Goal: Transaction & Acquisition: Purchase product/service

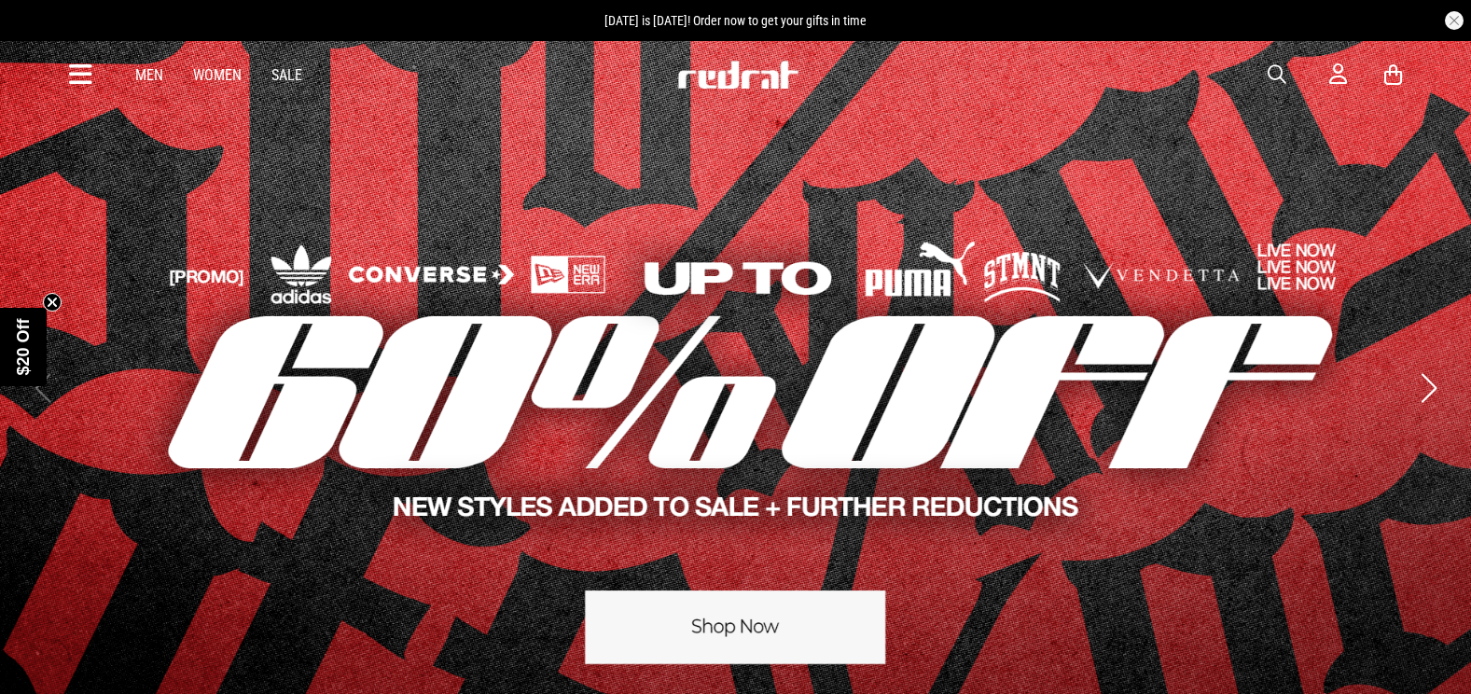
click at [1268, 65] on span "button" at bounding box center [1277, 74] width 19 height 22
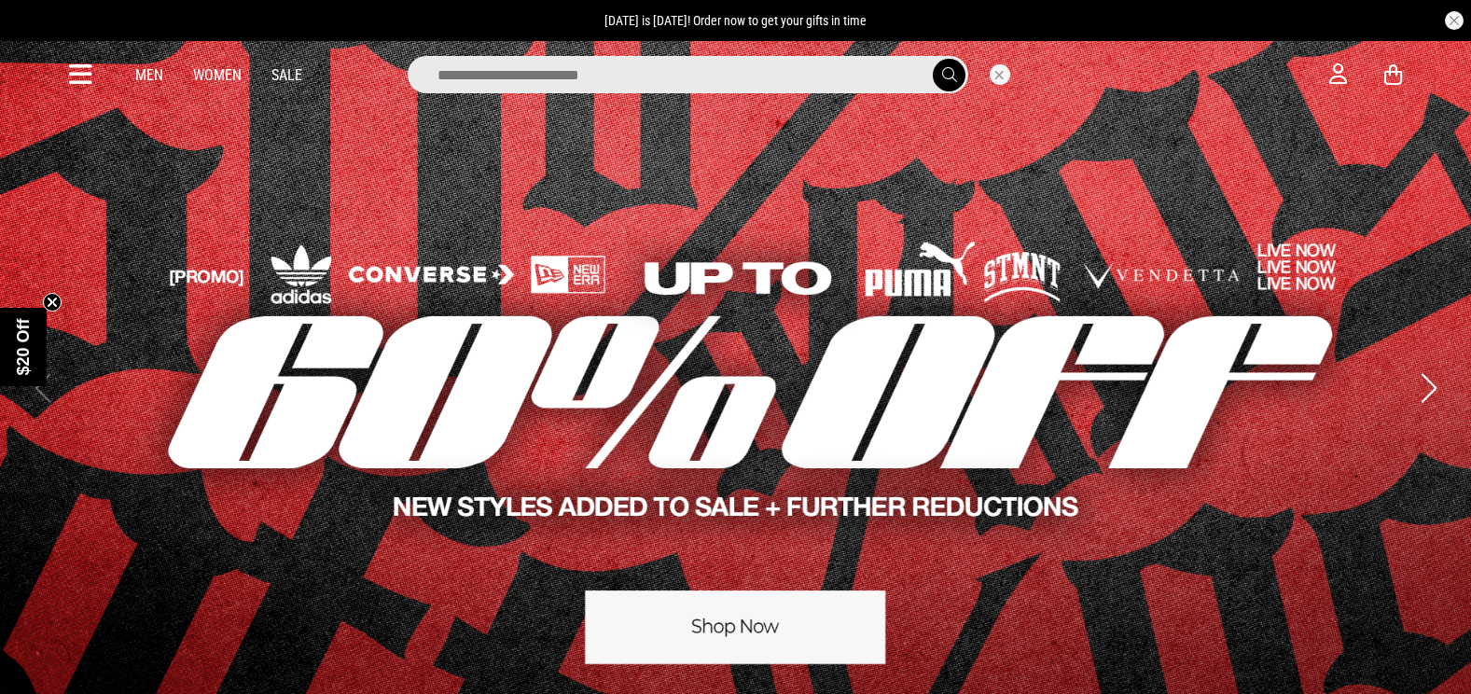
click at [691, 76] on input "search" at bounding box center [688, 74] width 561 height 37
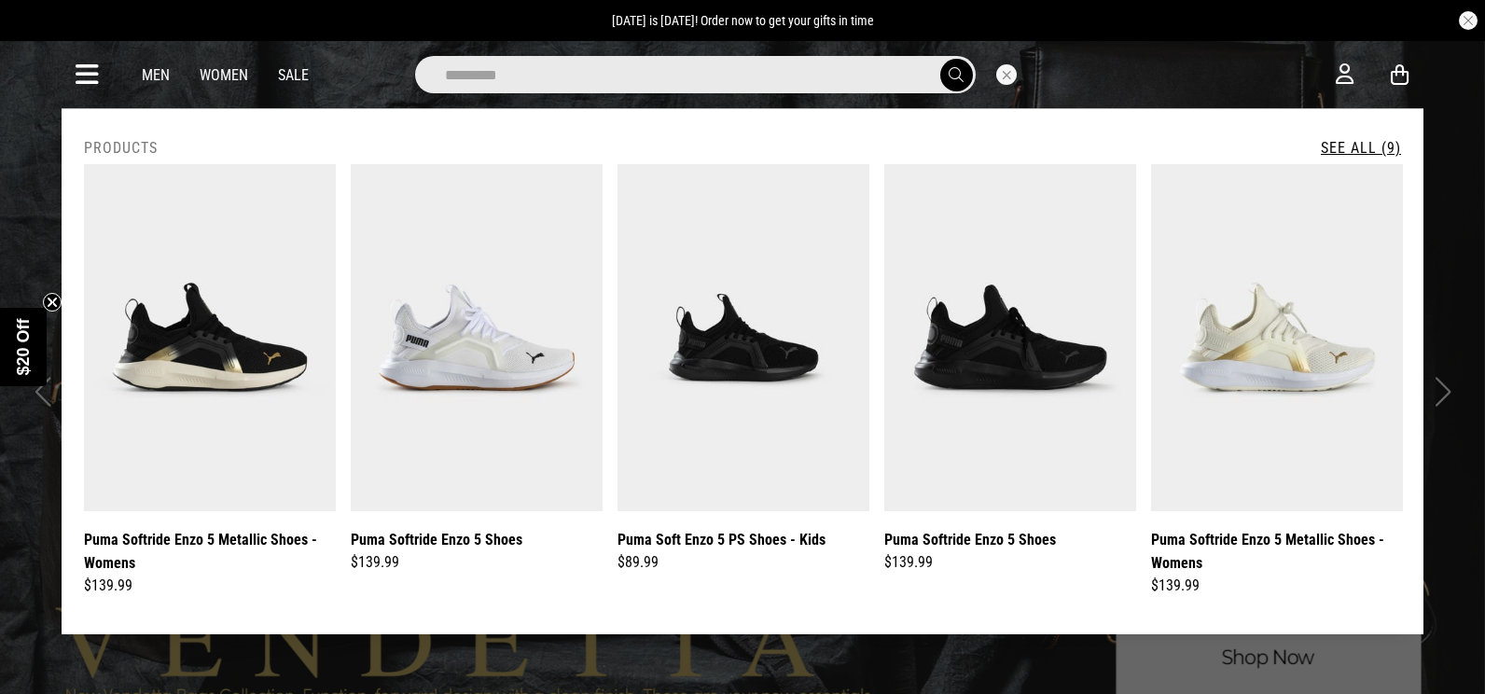
type input "*********"
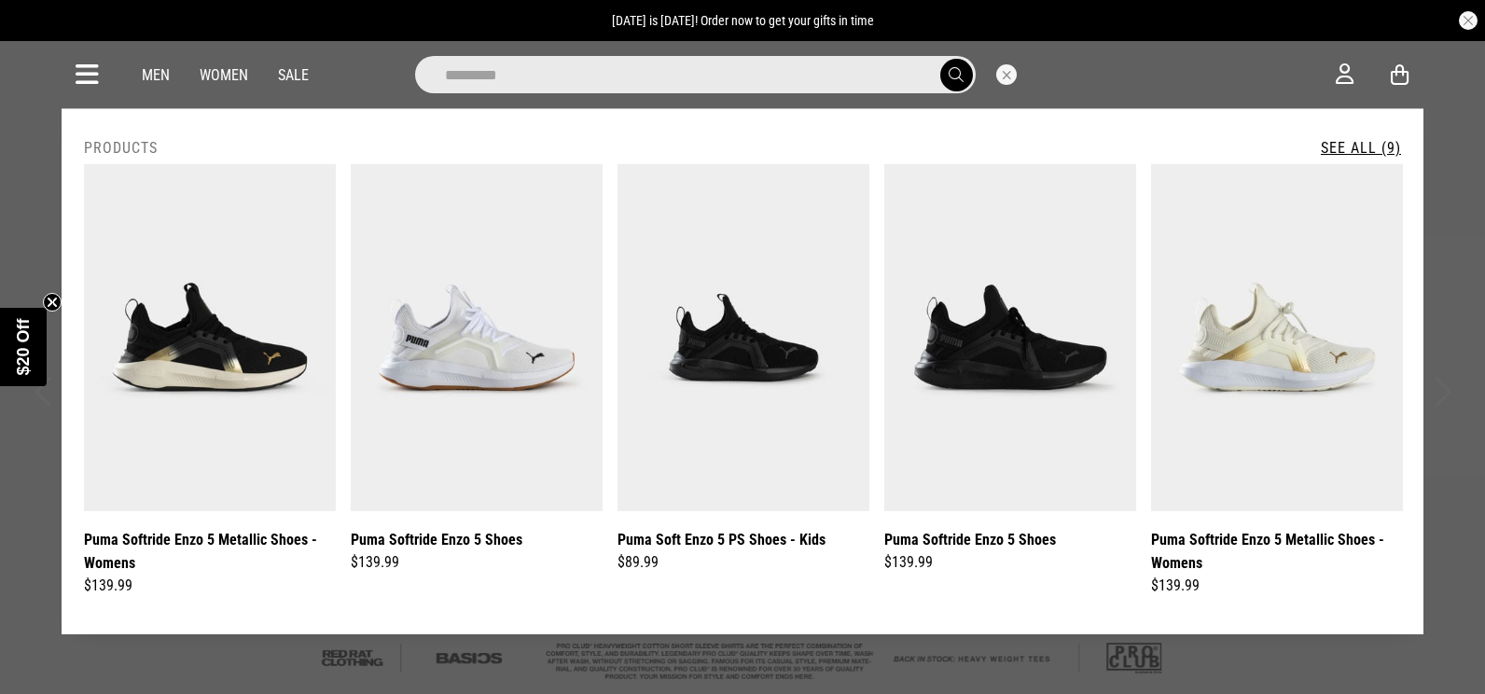
click at [1392, 146] on link "See All (9)" at bounding box center [1361, 148] width 80 height 18
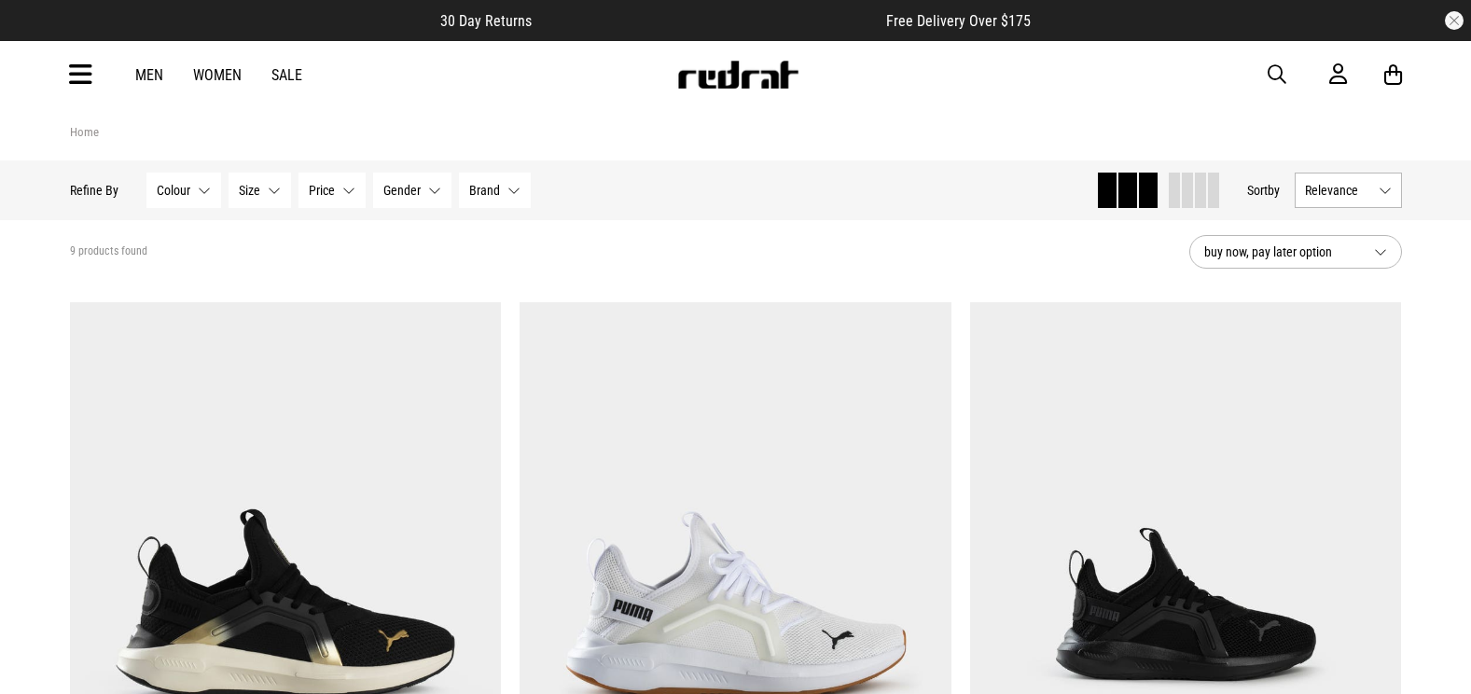
click at [392, 171] on div "Hide Refine s Refine By Filters Colour None selected Colour 0 Selected Clear Bl…" at bounding box center [575, 190] width 1011 height 41
click at [399, 181] on button "Gender None selected" at bounding box center [412, 190] width 78 height 35
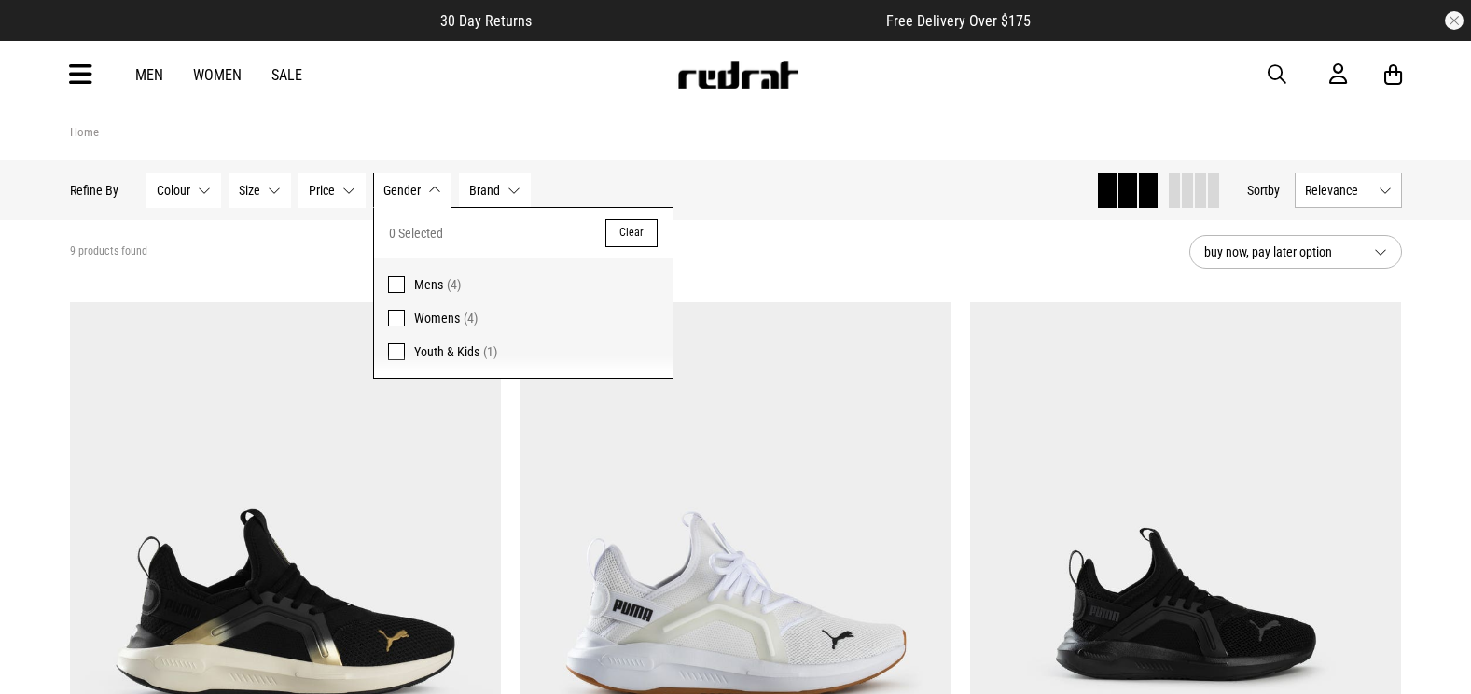
click at [459, 192] on button "Brand None selected" at bounding box center [495, 190] width 72 height 35
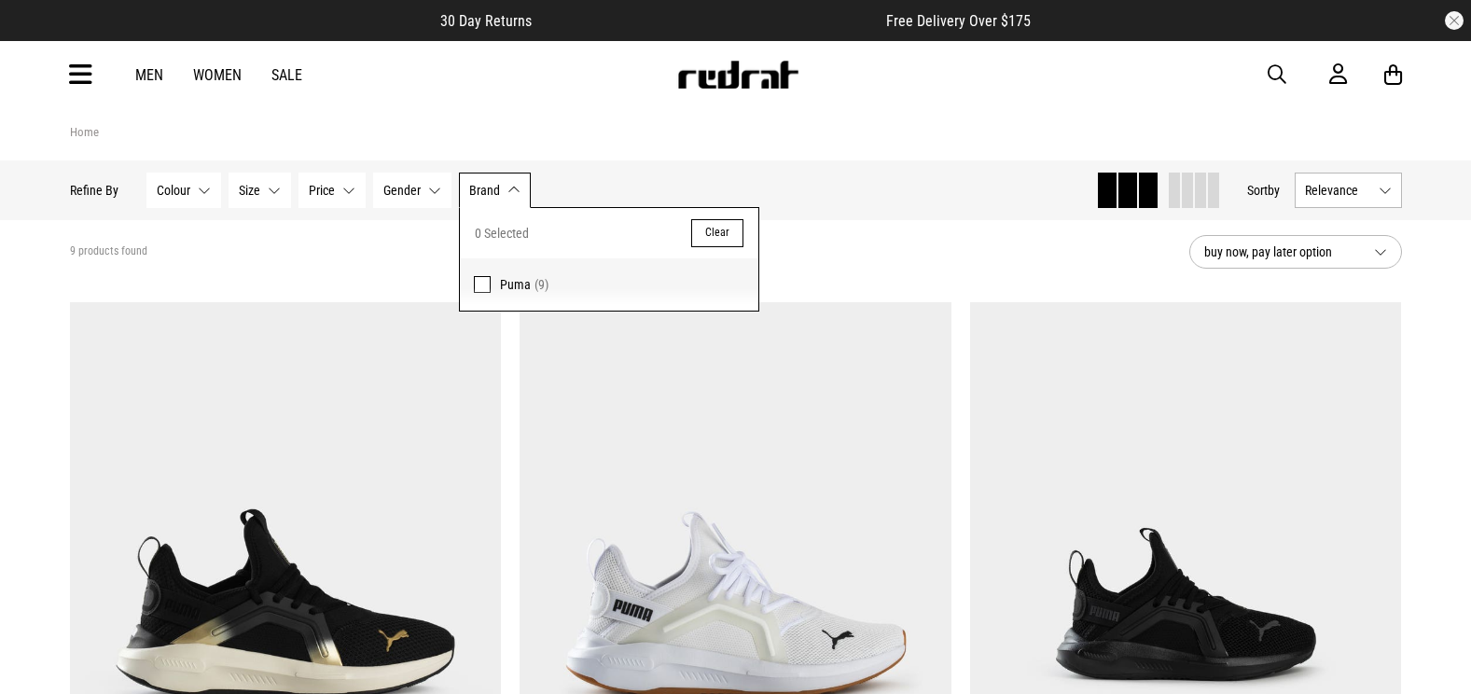
click at [236, 187] on button "Size None selected" at bounding box center [260, 190] width 62 height 35
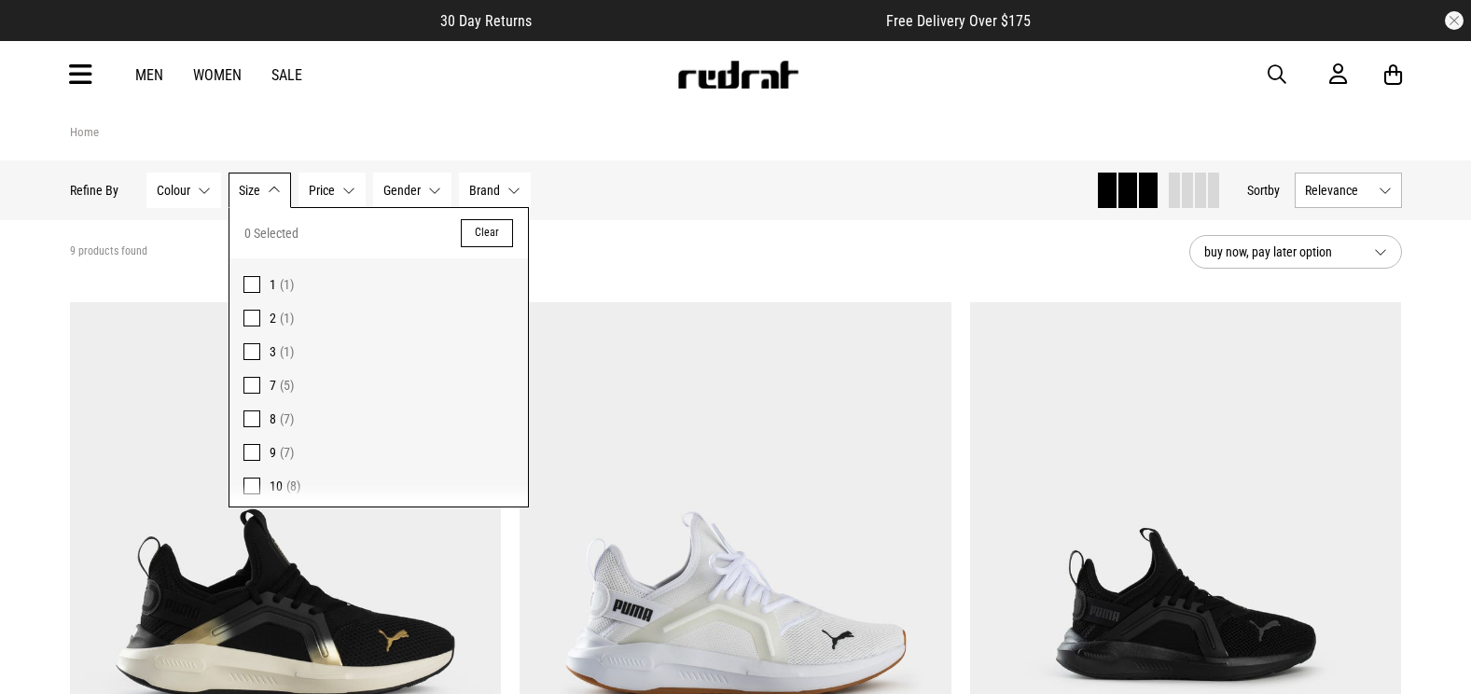
click at [236, 187] on button "Size None selected" at bounding box center [260, 190] width 62 height 35
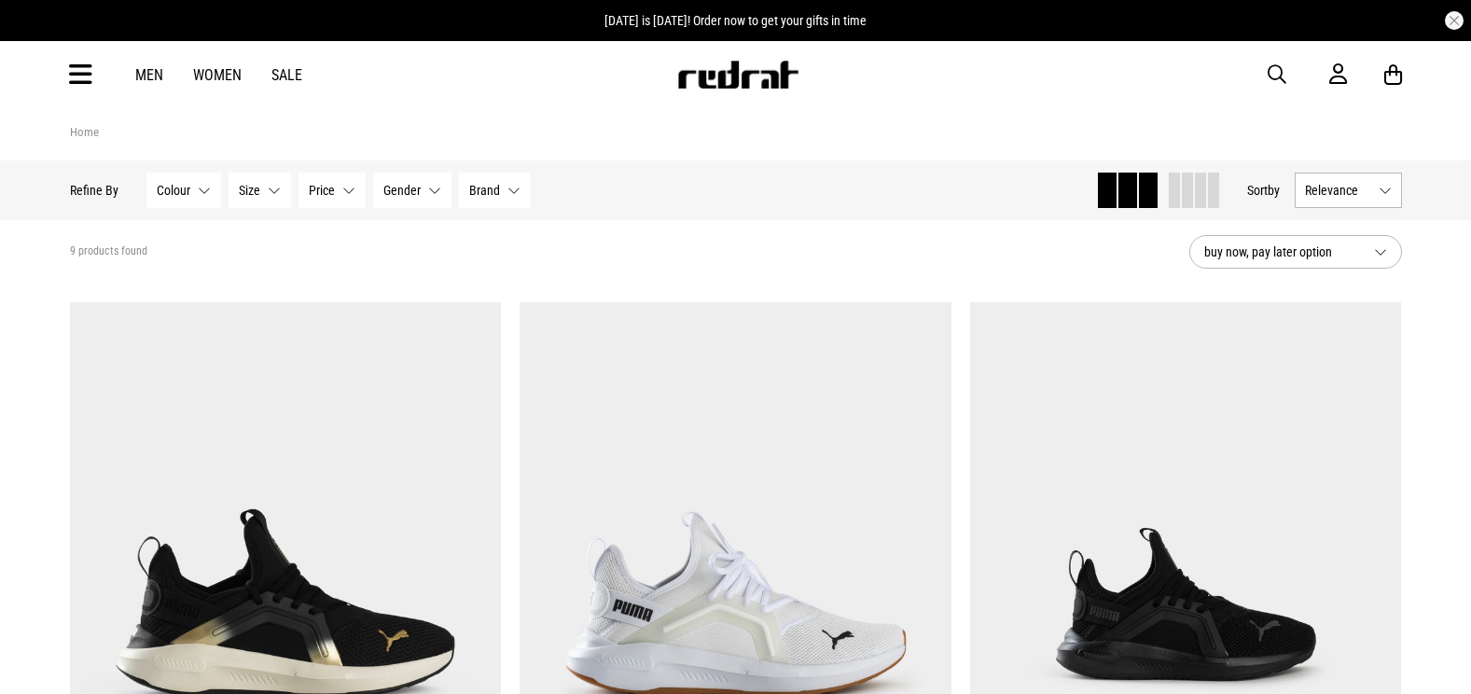
drag, startPoint x: 90, startPoint y: 60, endPoint x: 96, endPoint y: 95, distance: 35.9
click at [92, 62] on div "Men Women Sale Sign in New Back Footwear Back Mens Back Womens Back Youth & Kid…" at bounding box center [736, 74] width 1362 height 67
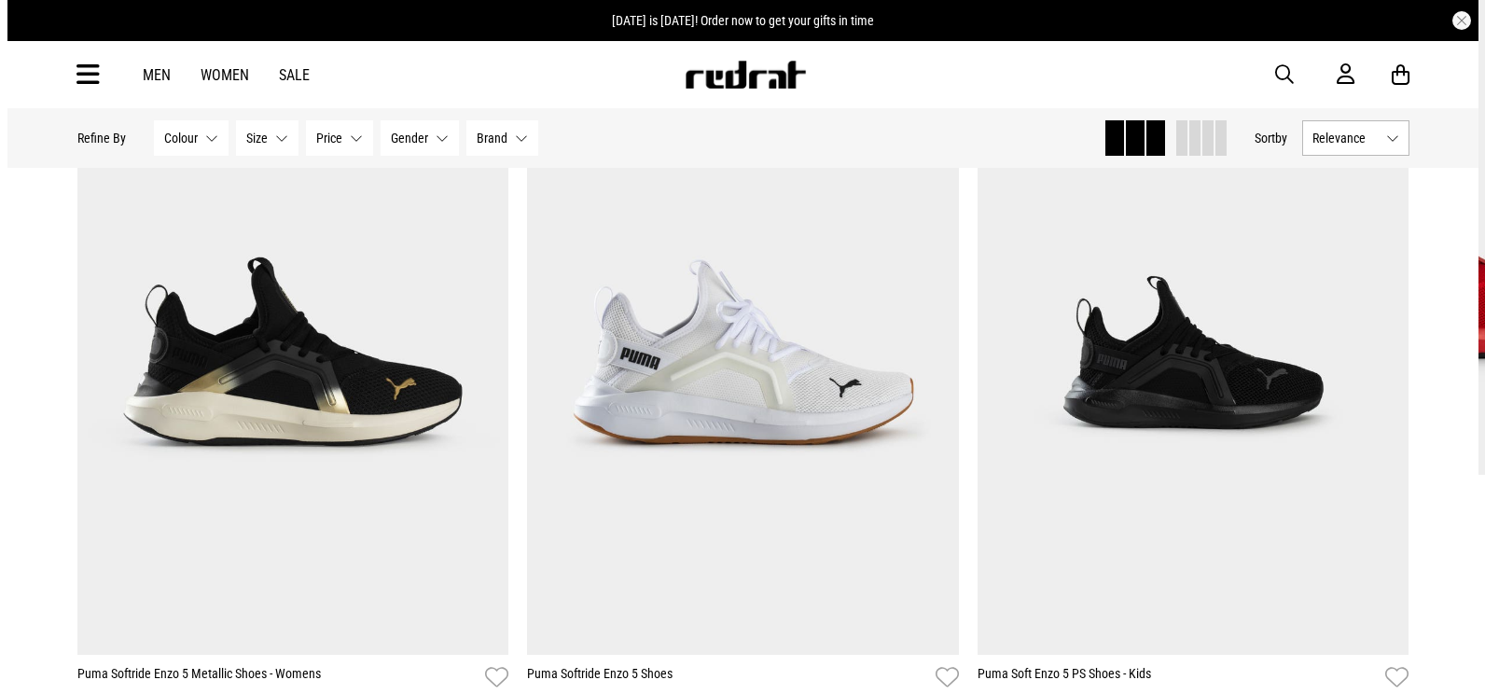
scroll to position [280, 0]
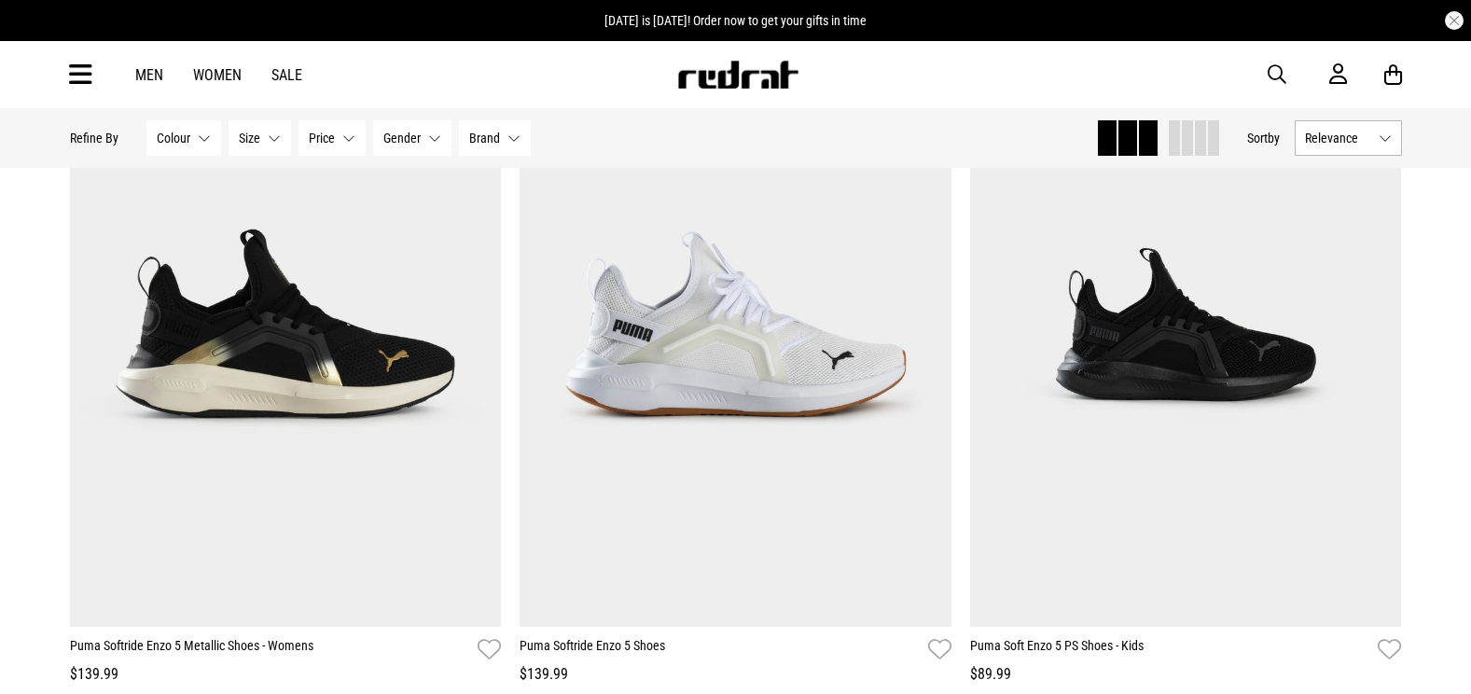
drag, startPoint x: 80, startPoint y: 76, endPoint x: 90, endPoint y: 79, distance: 10.0
click at [80, 76] on icon at bounding box center [80, 75] width 23 height 31
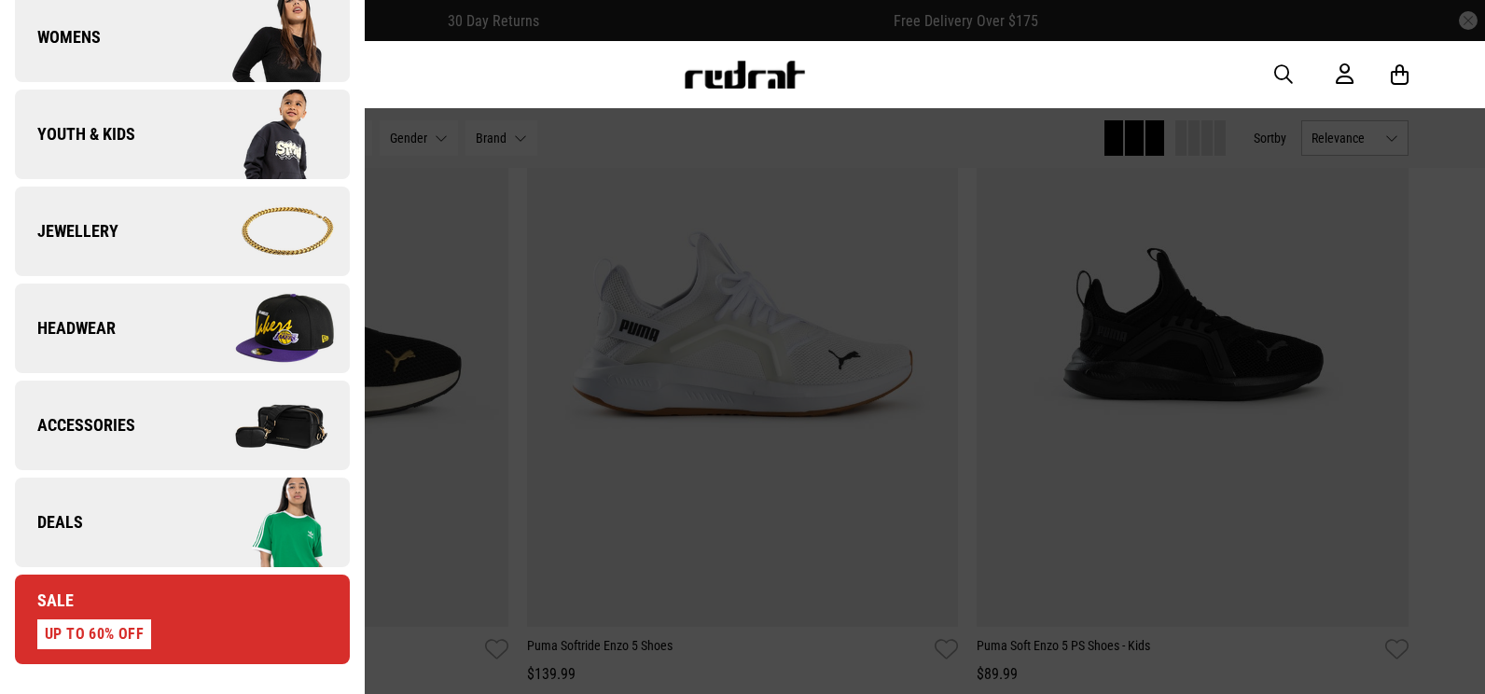
scroll to position [187, 0]
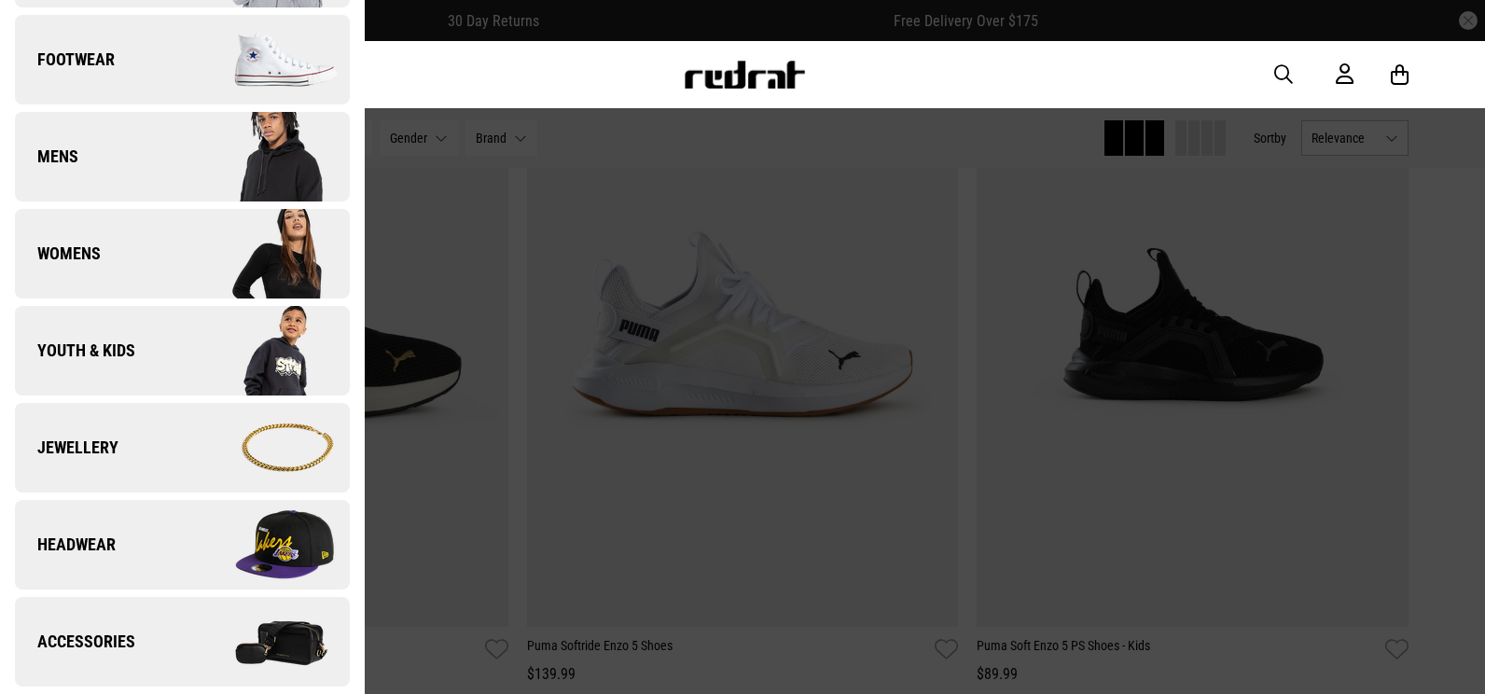
drag, startPoint x: 208, startPoint y: 359, endPoint x: 331, endPoint y: 322, distance: 128.7
click at [208, 359] on img at bounding box center [265, 350] width 167 height 93
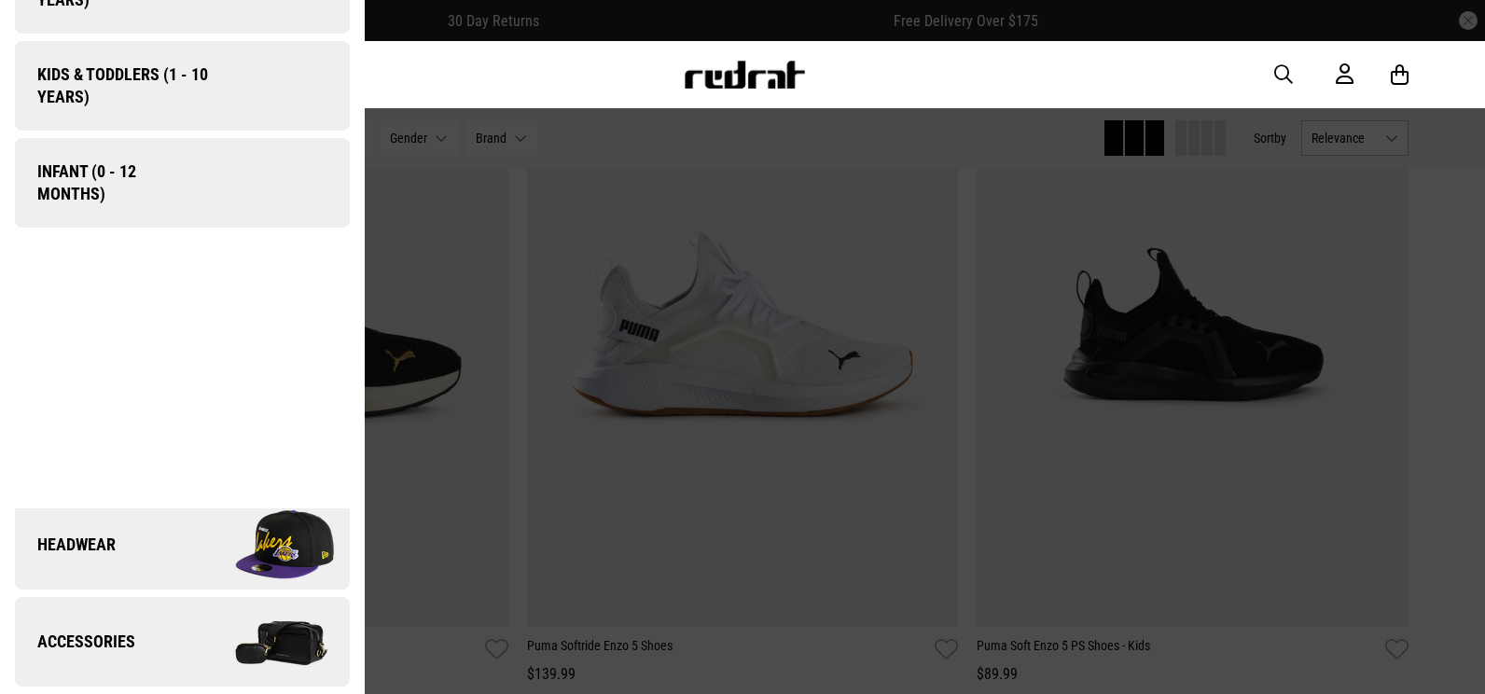
scroll to position [0, 0]
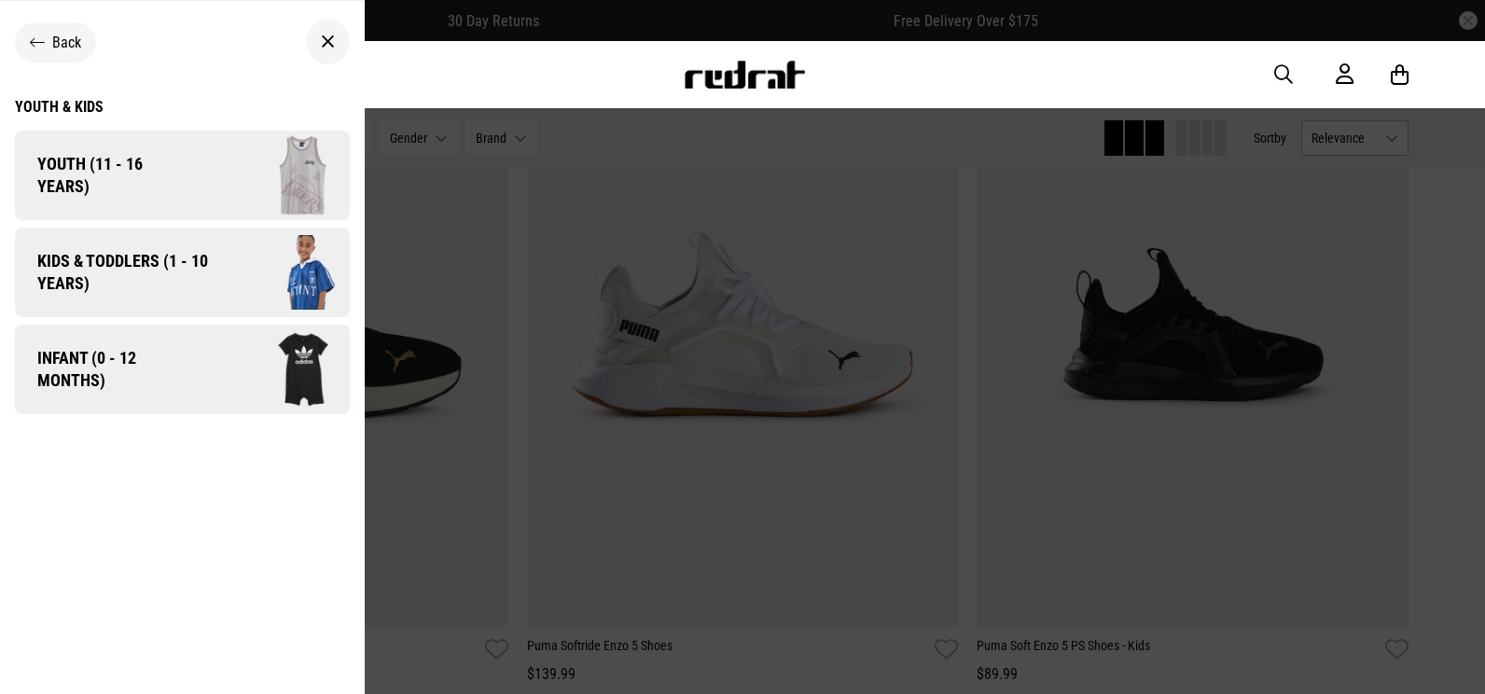
drag, startPoint x: 53, startPoint y: 59, endPoint x: 55, endPoint y: 45, distance: 14.1
click at [54, 46] on div "Back" at bounding box center [55, 42] width 81 height 40
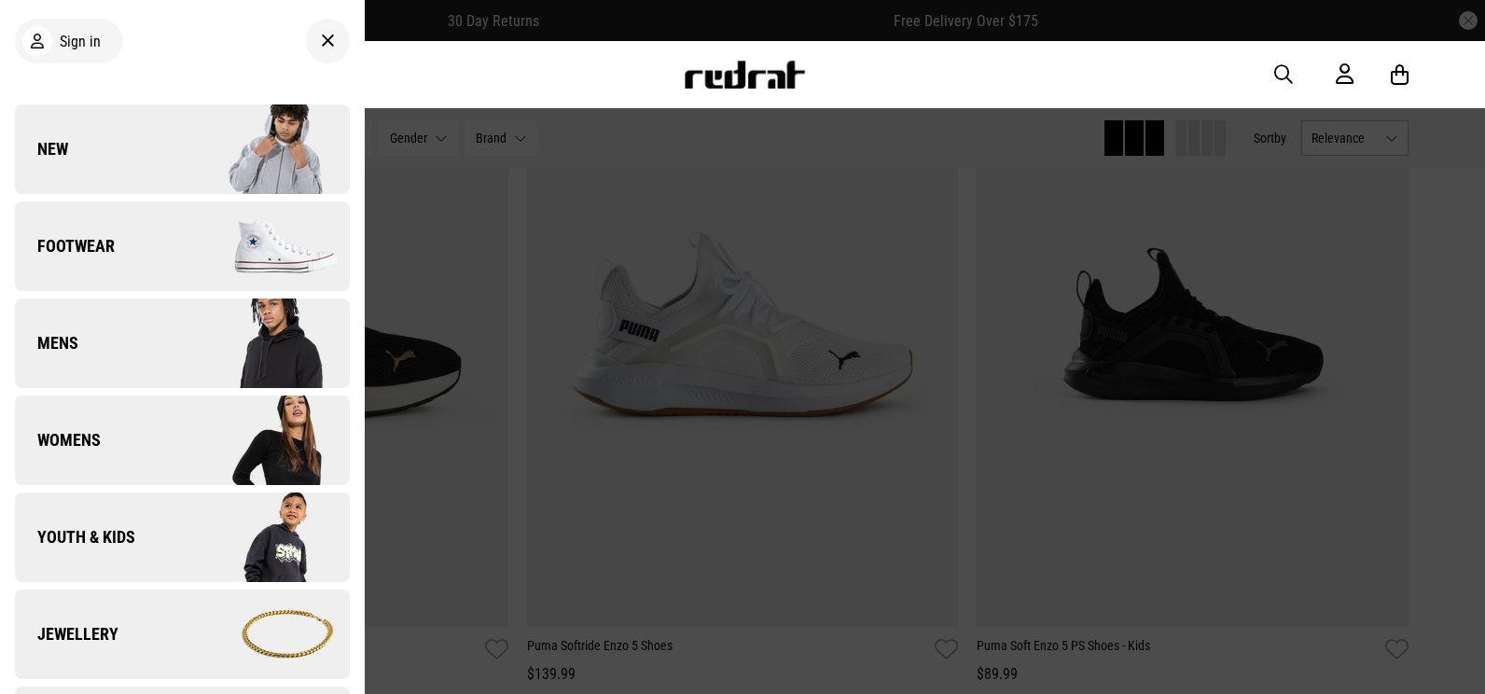
click at [514, 62] on div "Men Women Sale Sign in New Back Footwear Back Footwear Mens Back Mens Womens Ba…" at bounding box center [743, 74] width 1362 height 67
drag, startPoint x: 204, startPoint y: 215, endPoint x: 233, endPoint y: 199, distance: 33.0
click at [204, 215] on img at bounding box center [265, 246] width 167 height 93
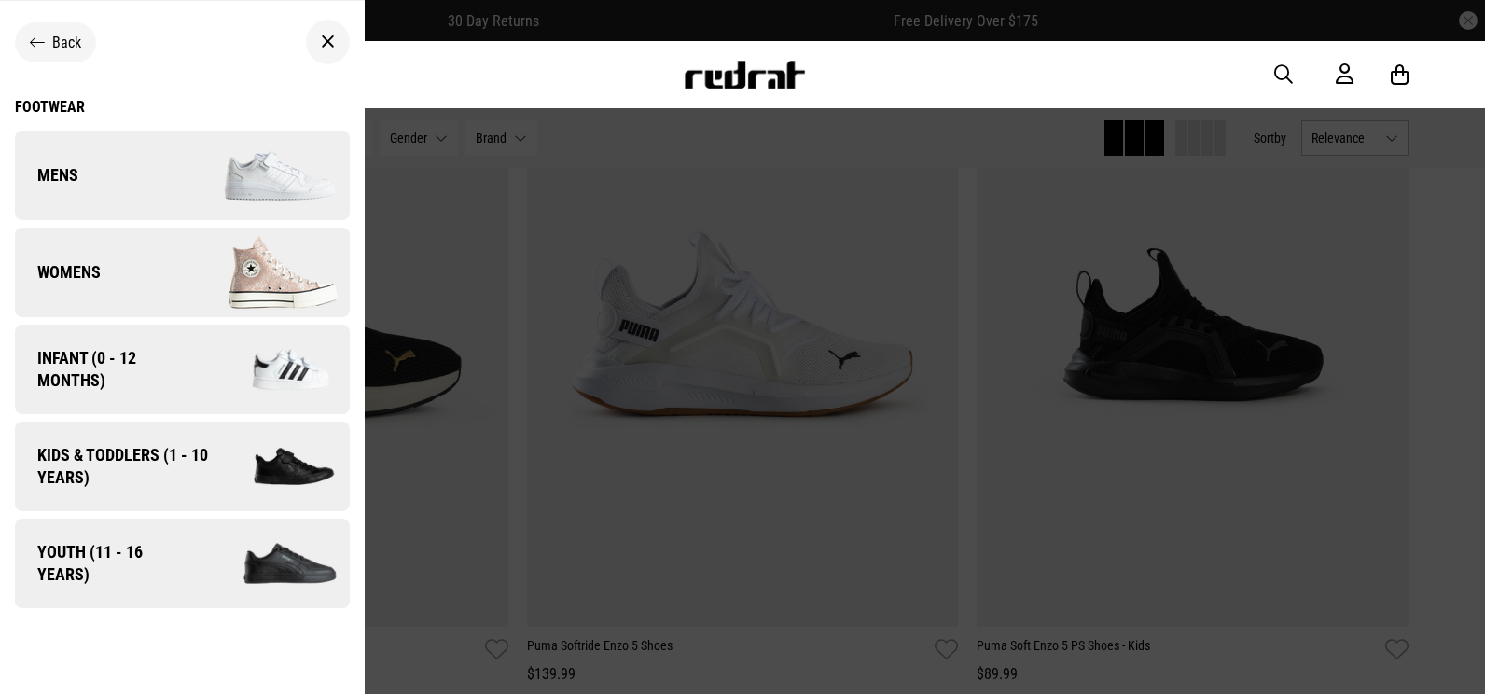
click at [251, 548] on img at bounding box center [269, 564] width 159 height 89
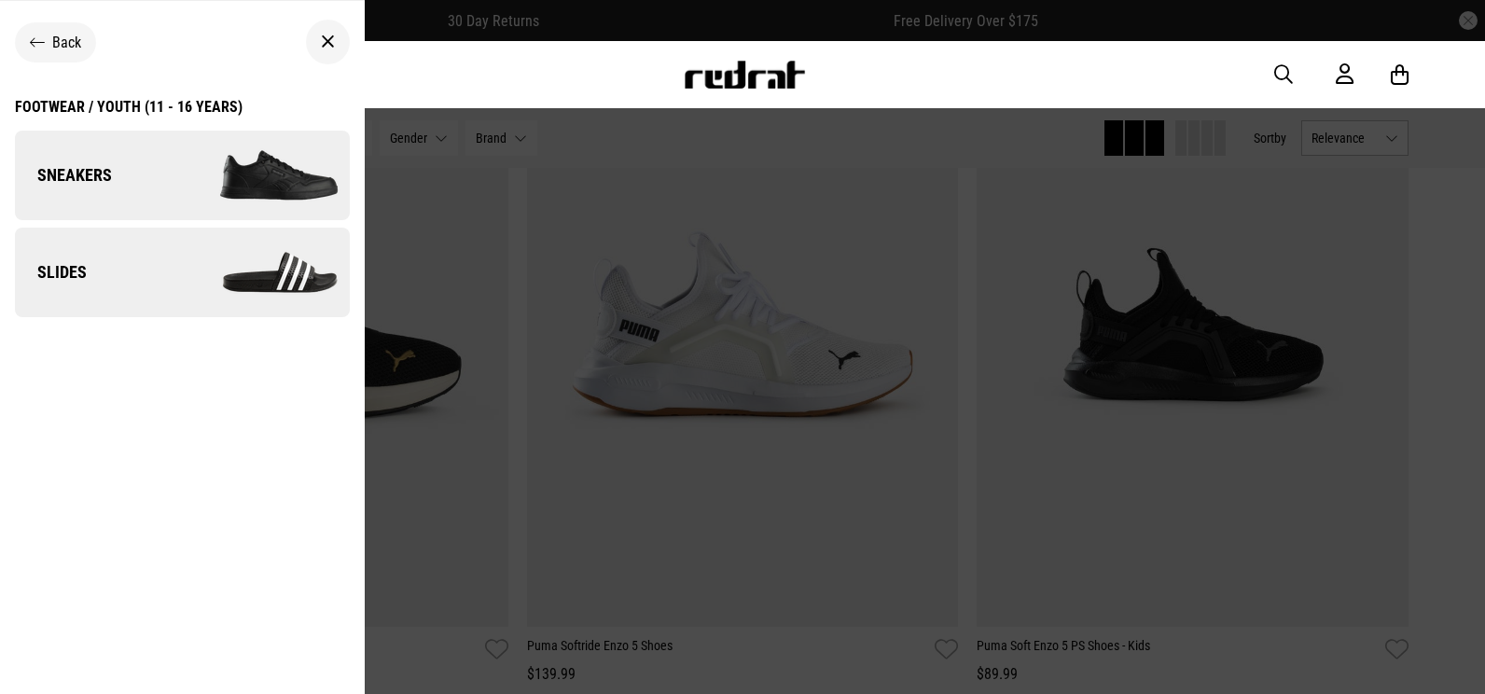
drag, startPoint x: 206, startPoint y: 179, endPoint x: 234, endPoint y: 186, distance: 28.7
click at [206, 179] on img at bounding box center [265, 175] width 167 height 93
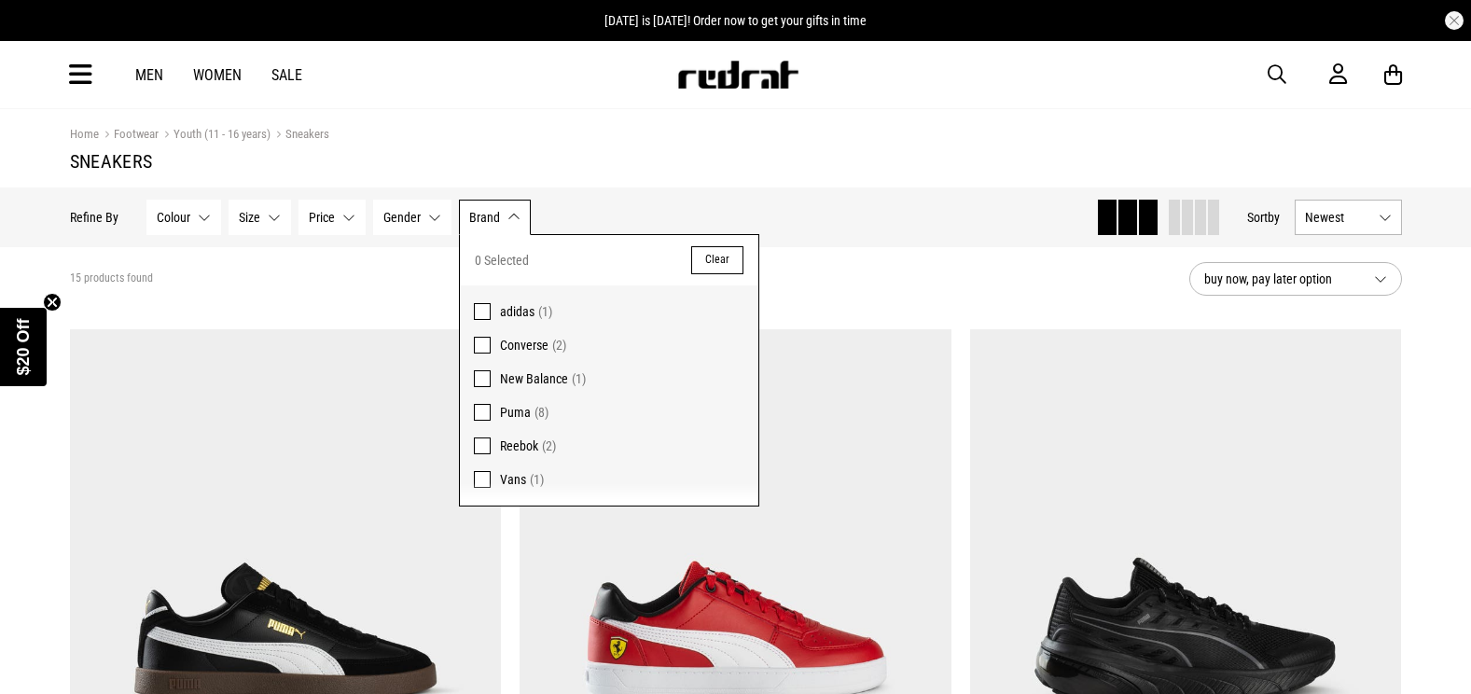
click at [426, 213] on button "Gender None selected" at bounding box center [412, 217] width 78 height 35
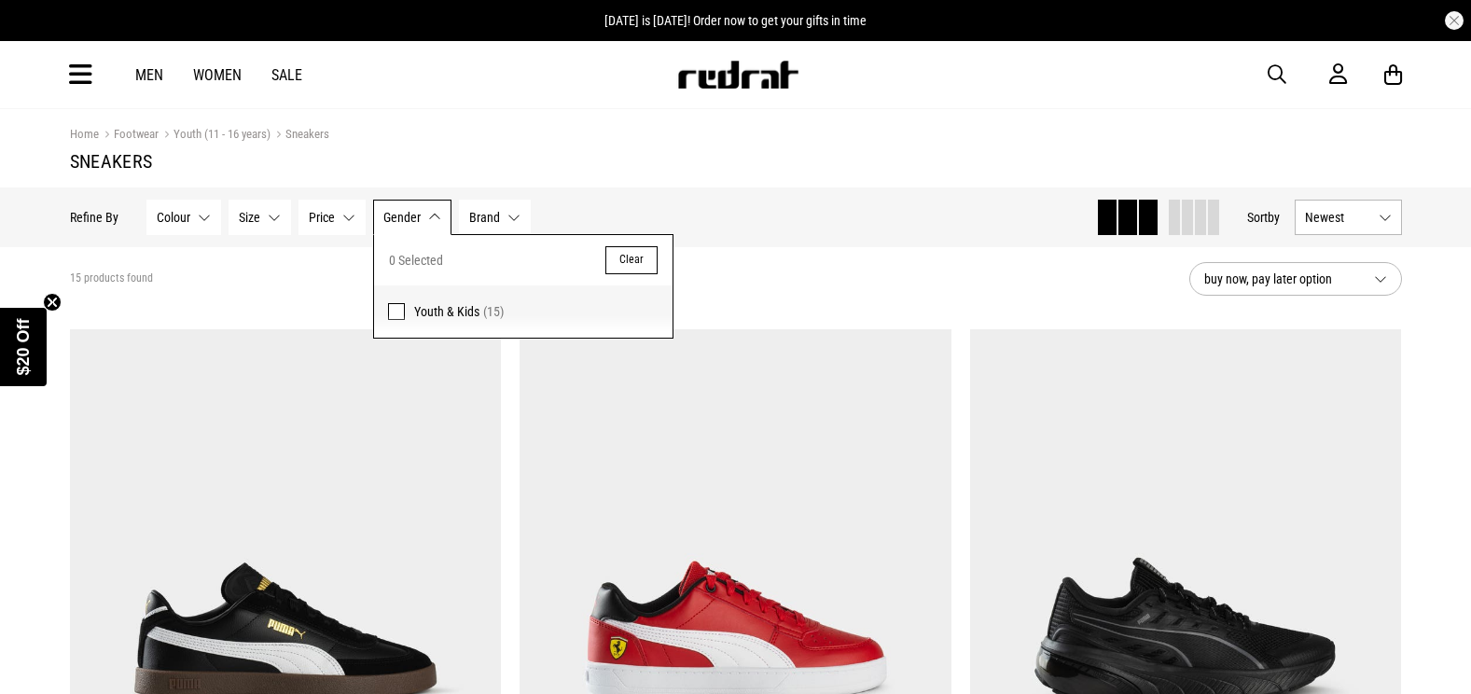
click at [384, 218] on span "Gender" at bounding box center [401, 217] width 37 height 15
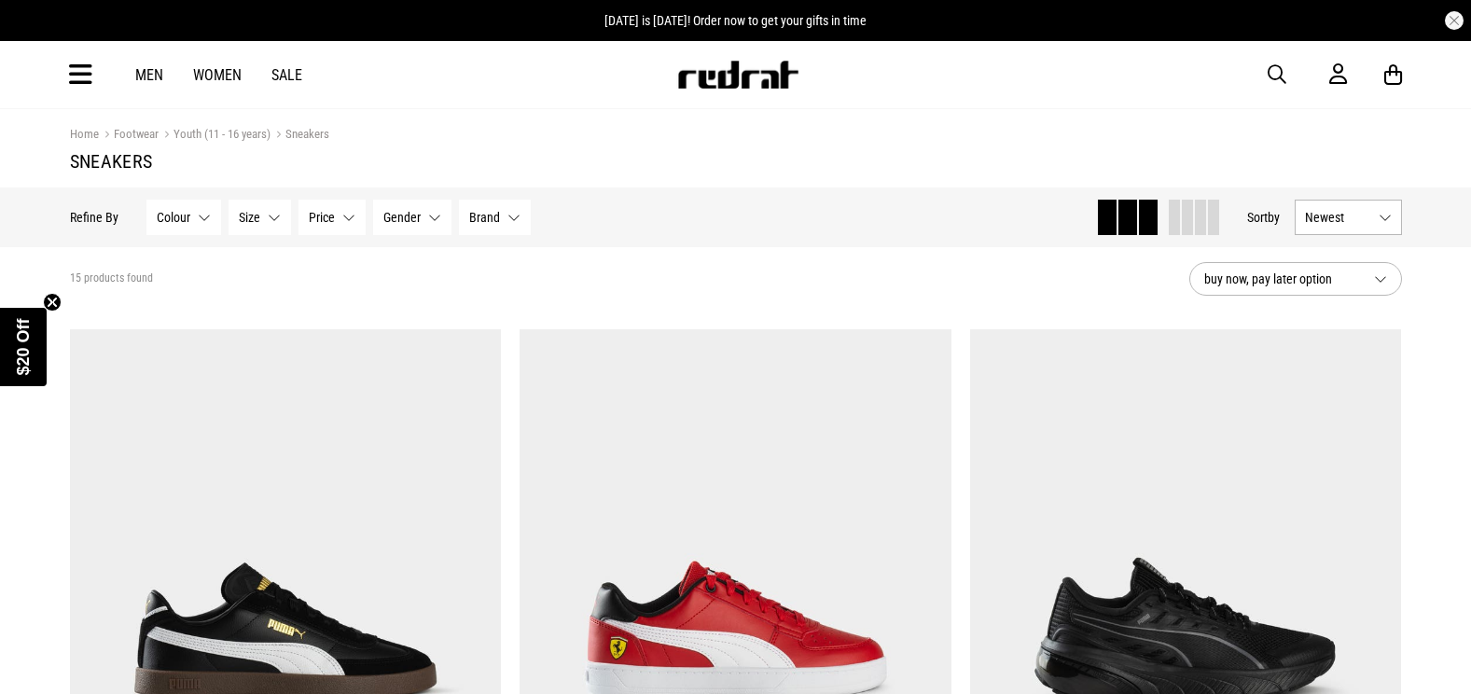
click at [397, 221] on span "Gender" at bounding box center [401, 217] width 37 height 15
click at [391, 221] on span "Gender" at bounding box center [401, 217] width 37 height 15
click at [360, 218] on button "Price None selected" at bounding box center [331, 217] width 67 height 35
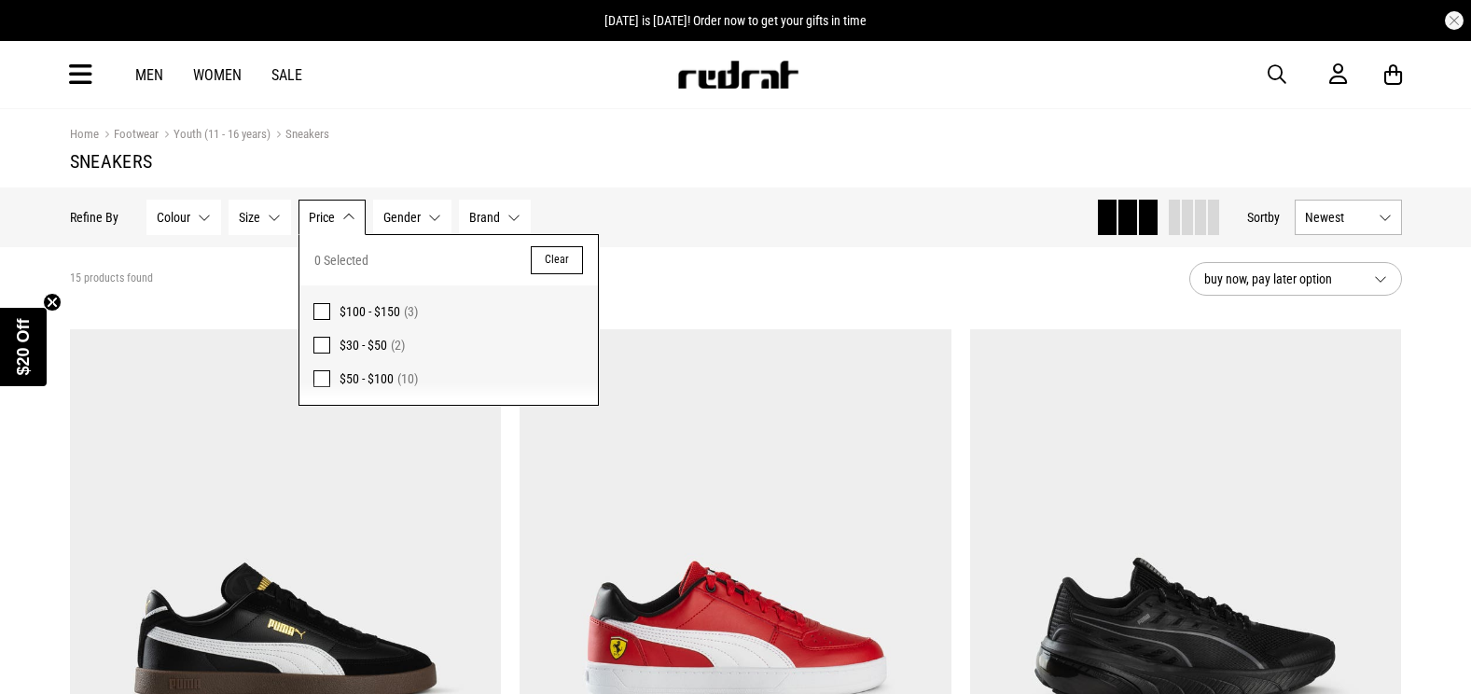
drag, startPoint x: 353, startPoint y: 219, endPoint x: 311, endPoint y: 221, distance: 42.0
click at [353, 219] on button "Price None selected" at bounding box center [331, 217] width 67 height 35
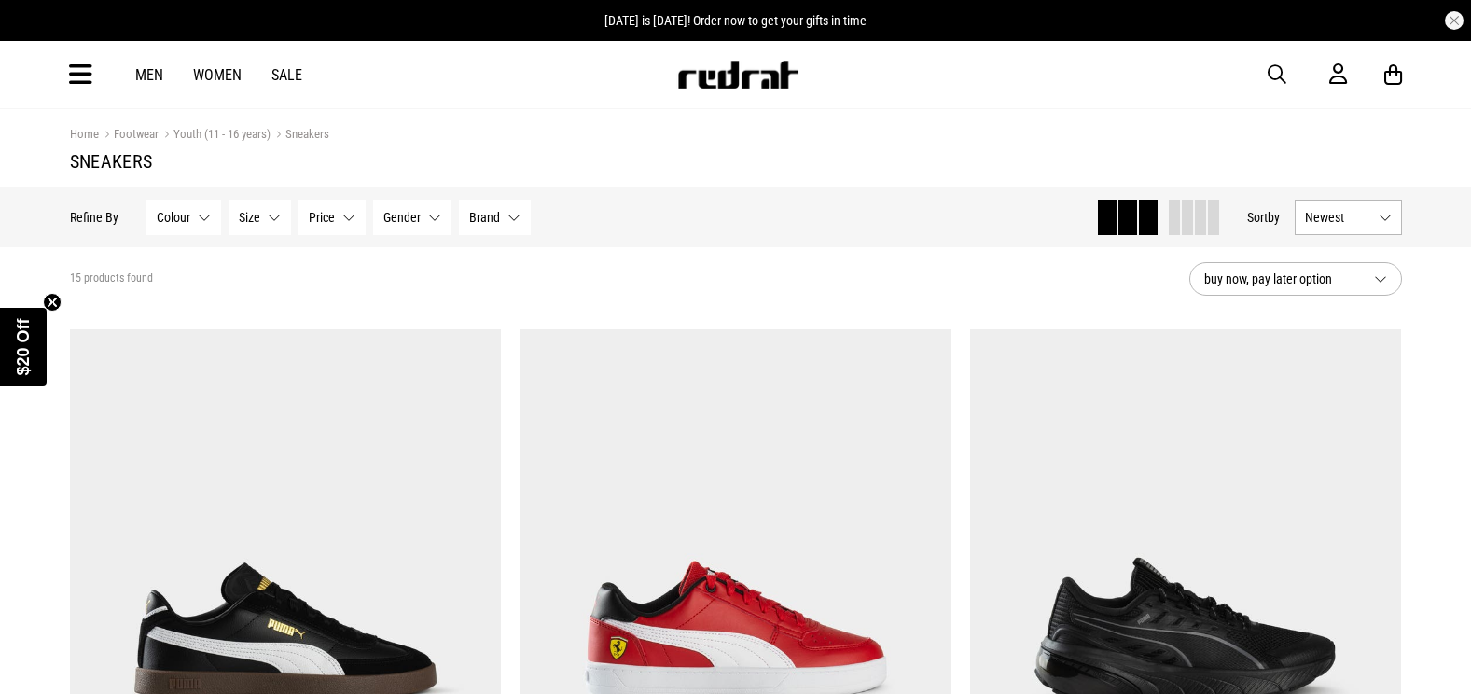
click at [298, 221] on button "Price None selected" at bounding box center [331, 217] width 67 height 35
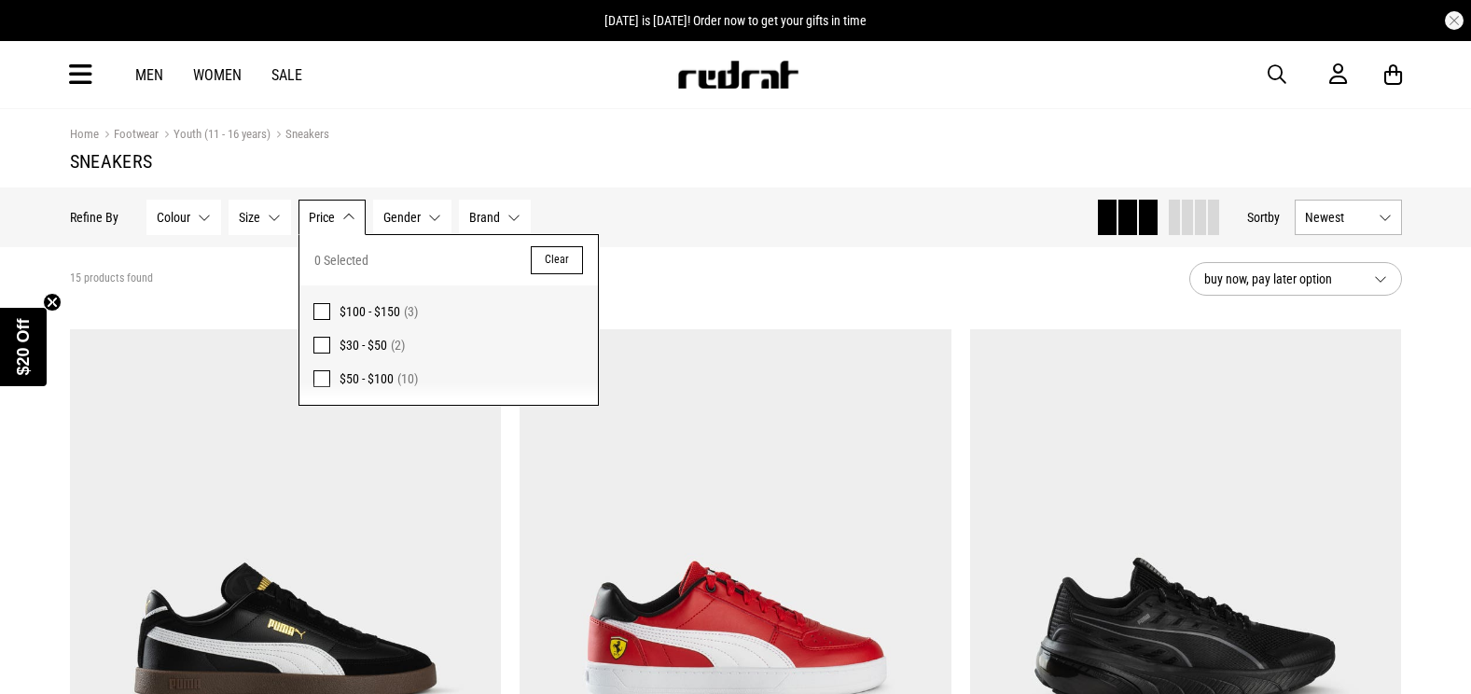
click at [272, 215] on button "Size None selected" at bounding box center [260, 217] width 62 height 35
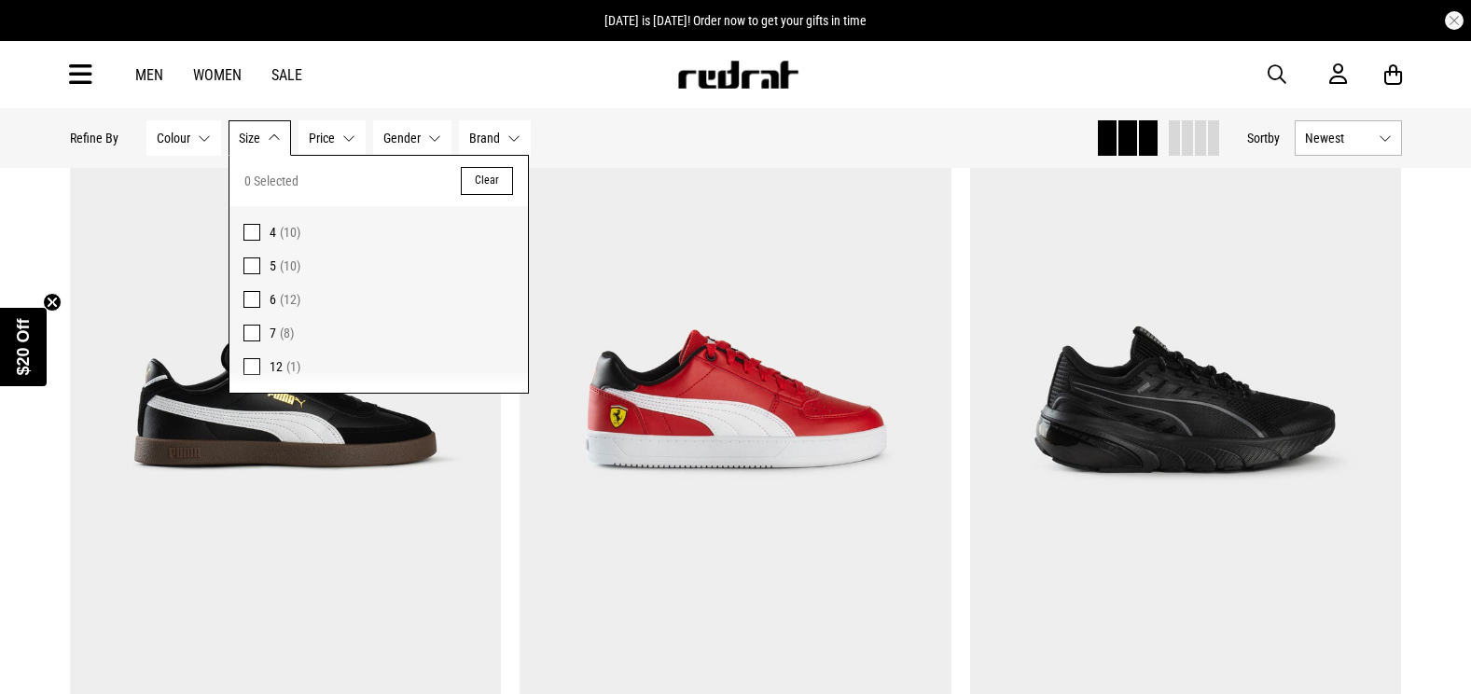
scroll to position [93, 0]
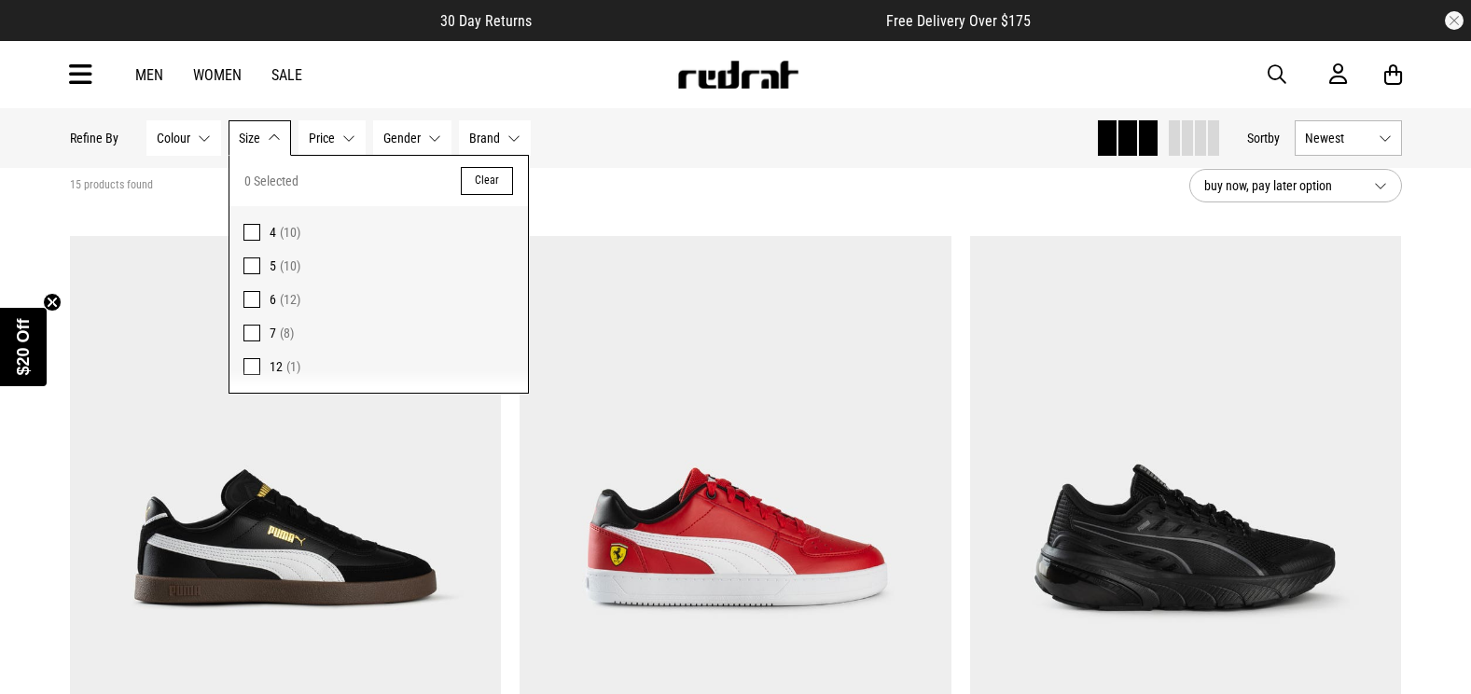
click at [244, 305] on span at bounding box center [251, 299] width 17 height 17
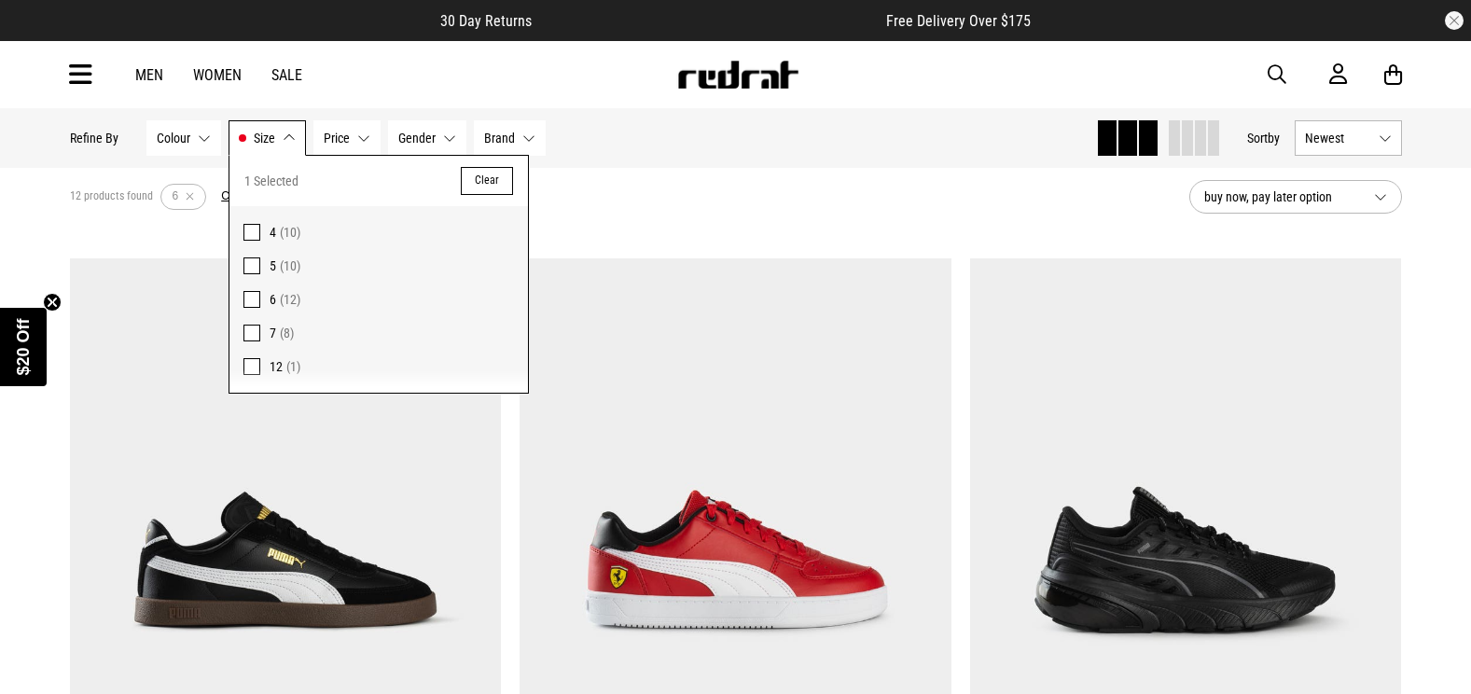
click at [728, 211] on div "12 products found Active Filters 6 Clear" at bounding box center [622, 197] width 1104 height 56
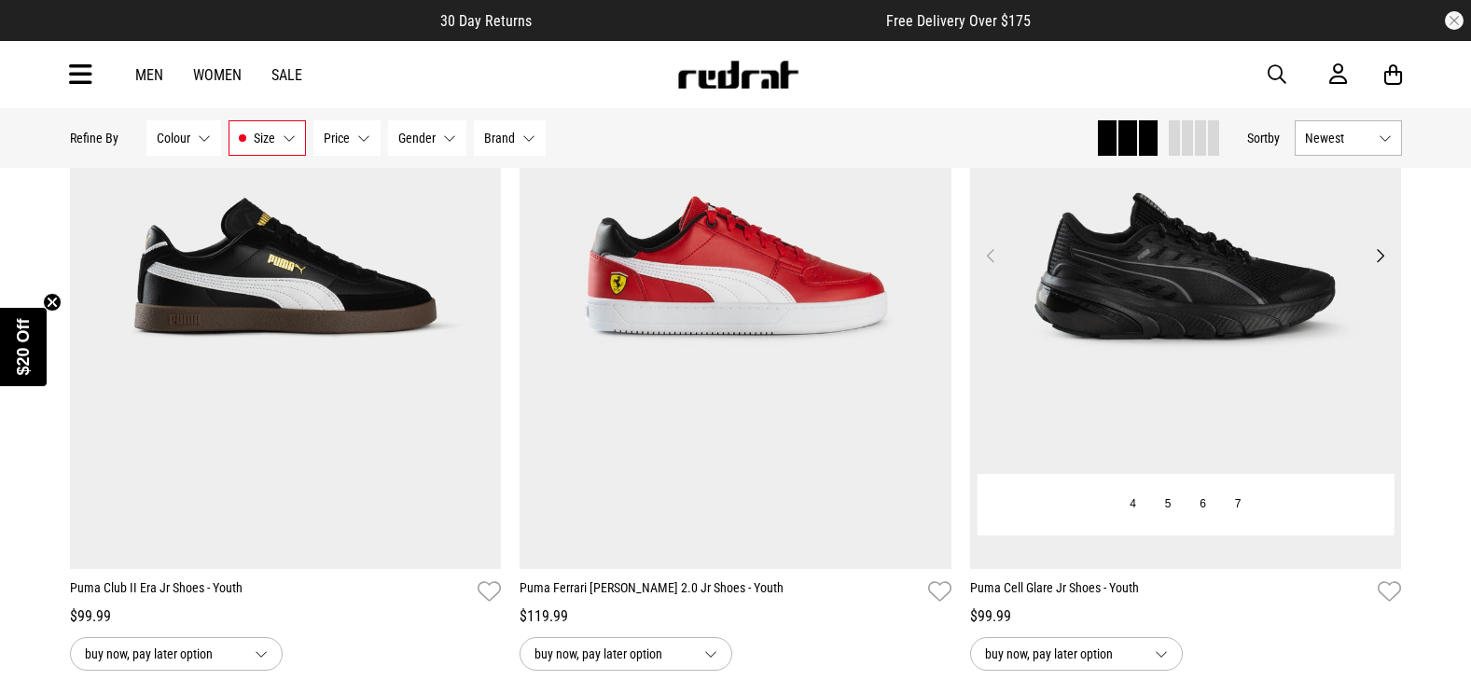
scroll to position [280, 0]
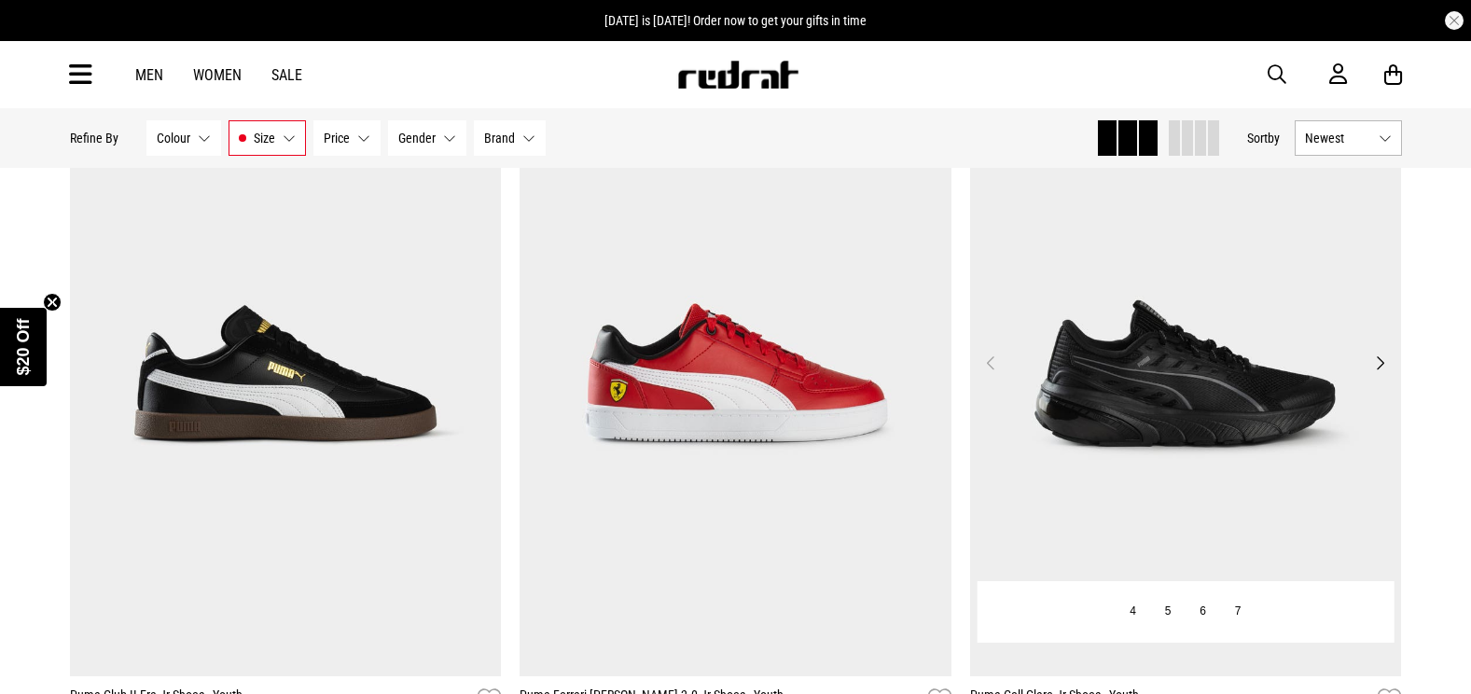
click at [1115, 320] on img at bounding box center [1186, 374] width 432 height 604
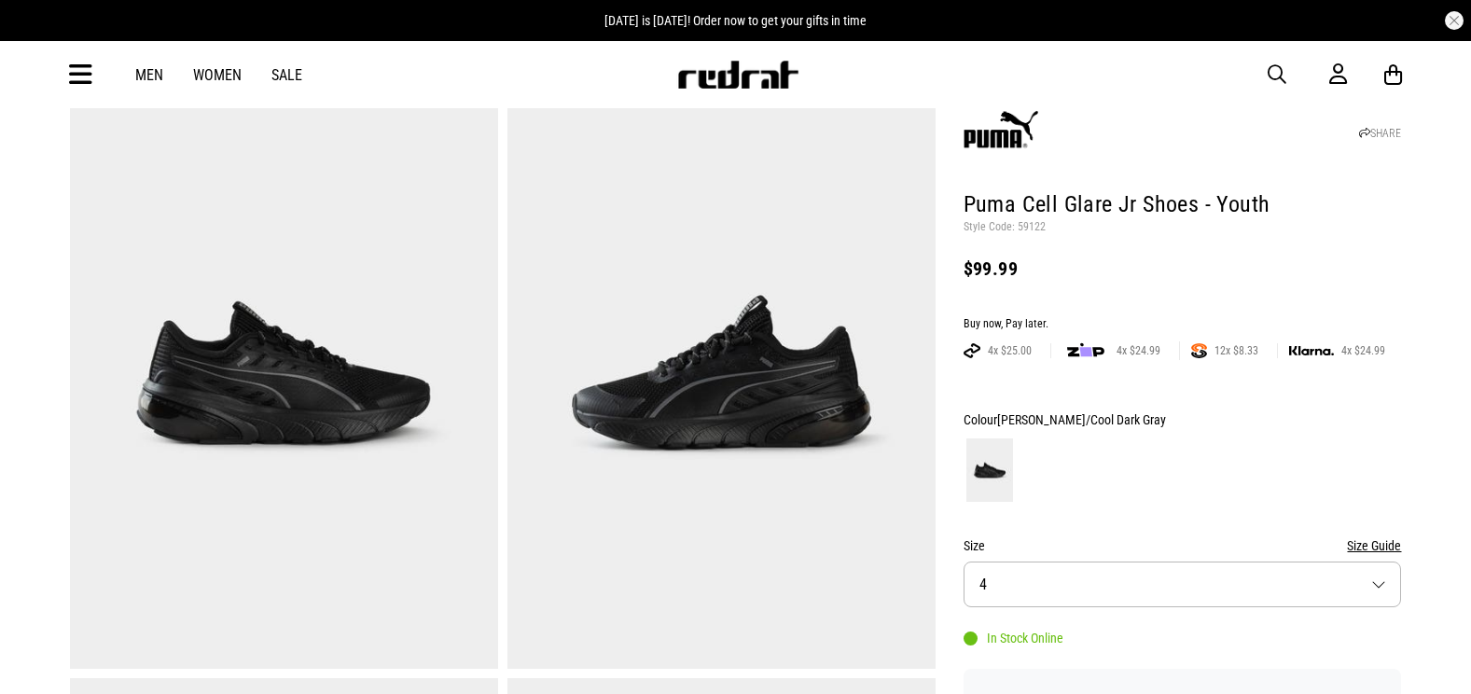
scroll to position [93, 0]
click at [1154, 587] on button "Size 4" at bounding box center [1183, 585] width 438 height 46
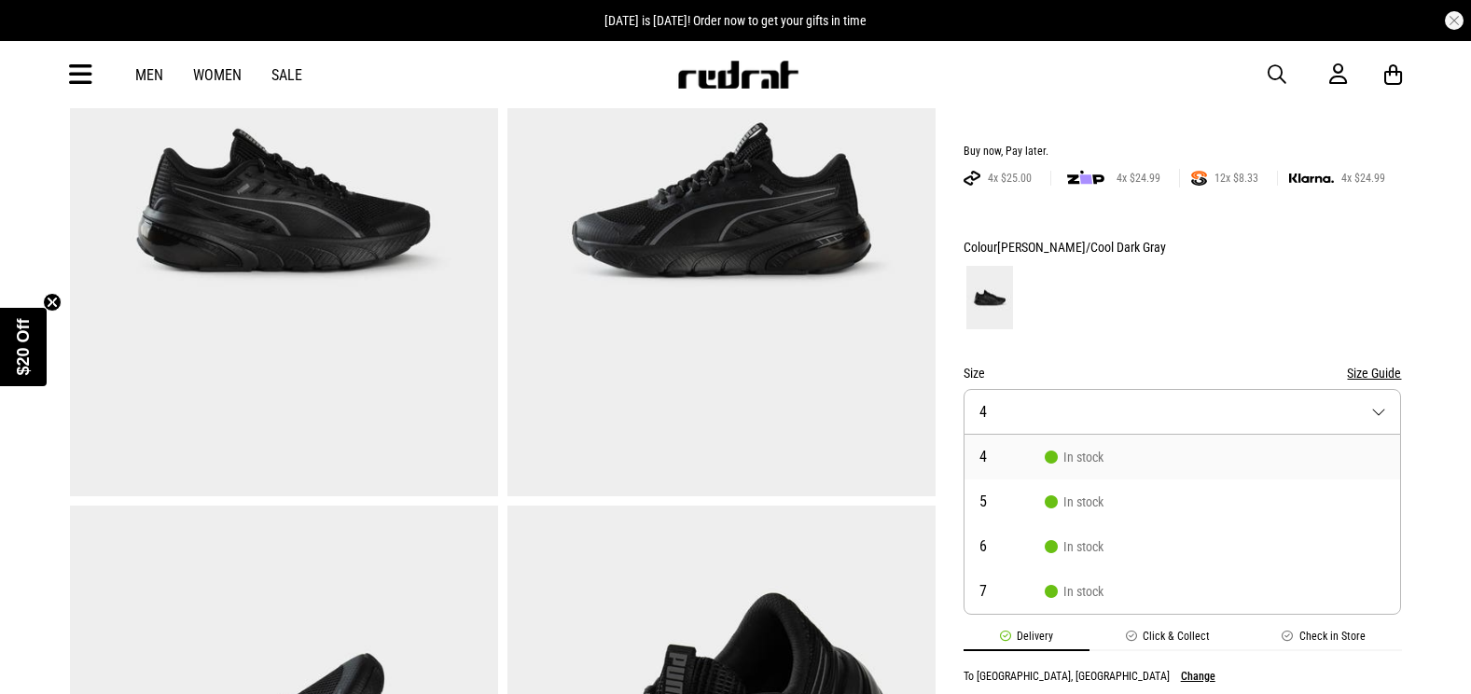
scroll to position [372, 0]
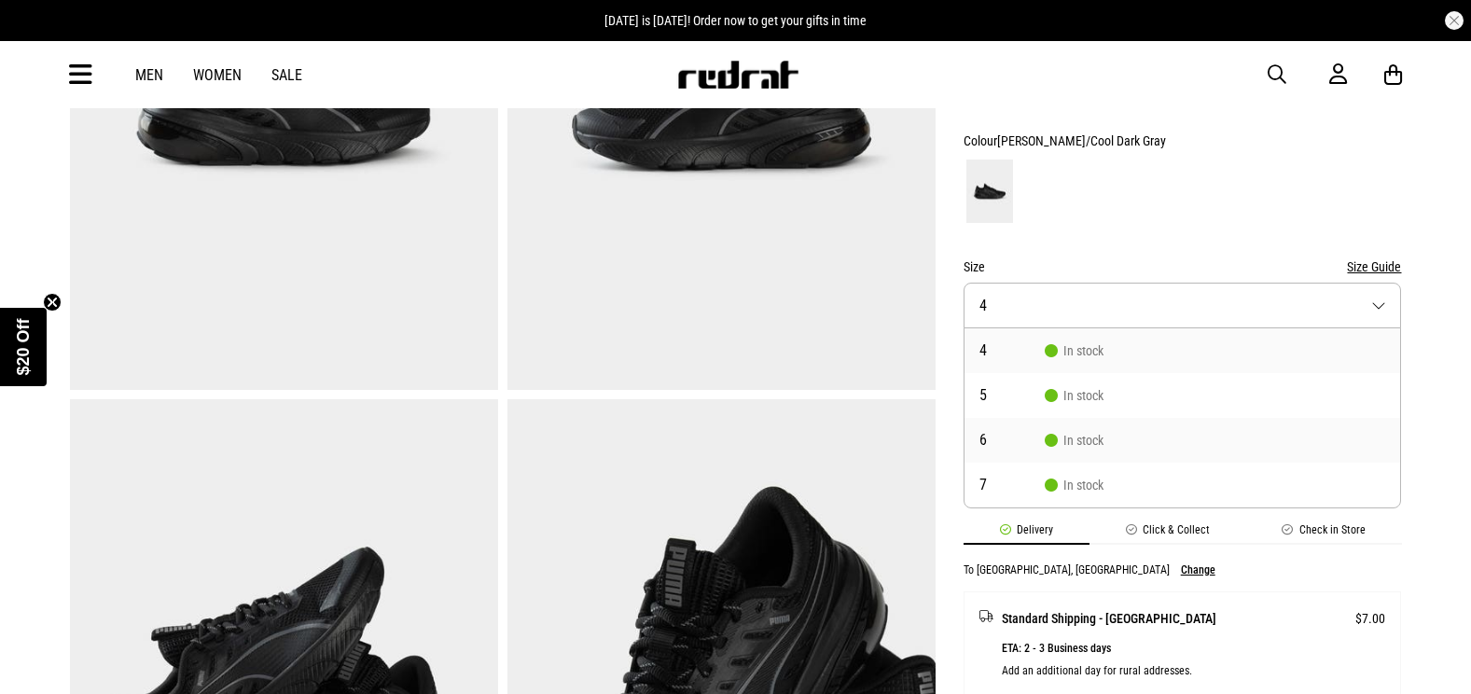
click at [1118, 436] on li "6 In stock" at bounding box center [1182, 440] width 437 height 45
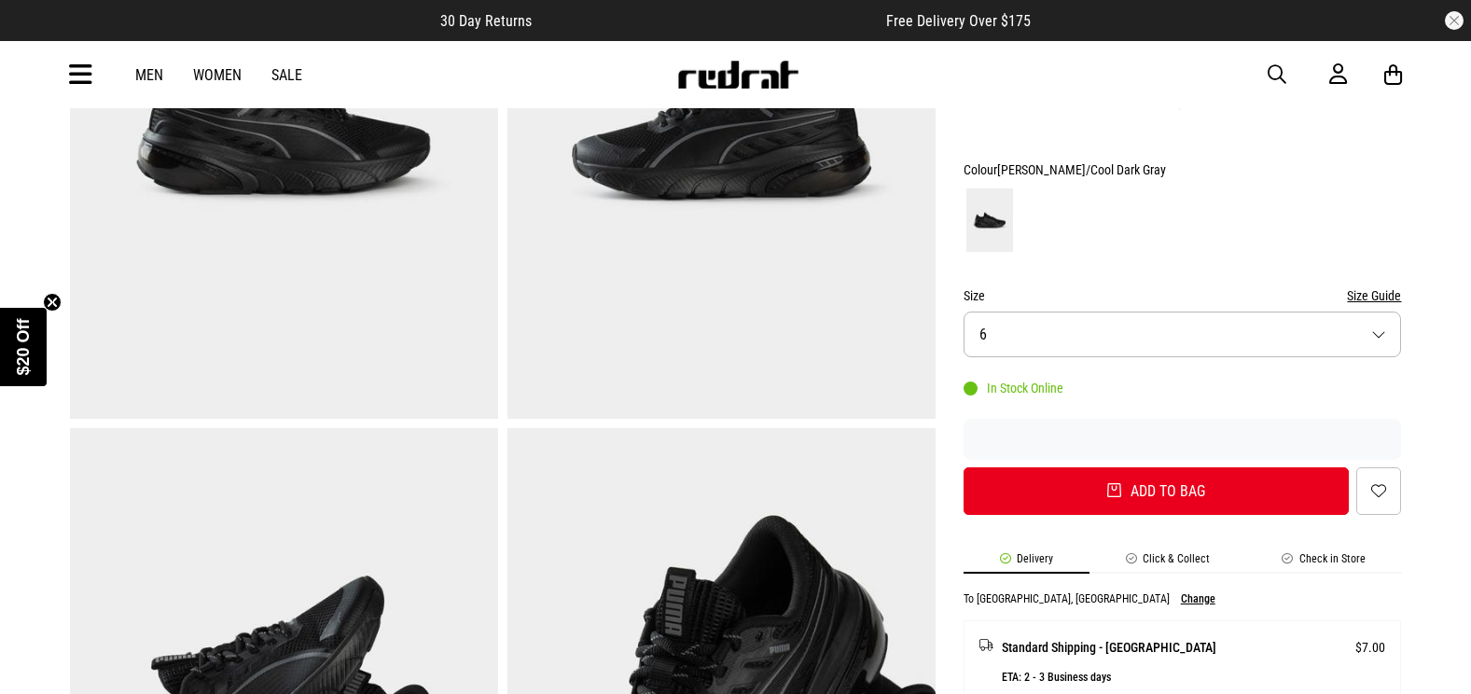
scroll to position [373, 0]
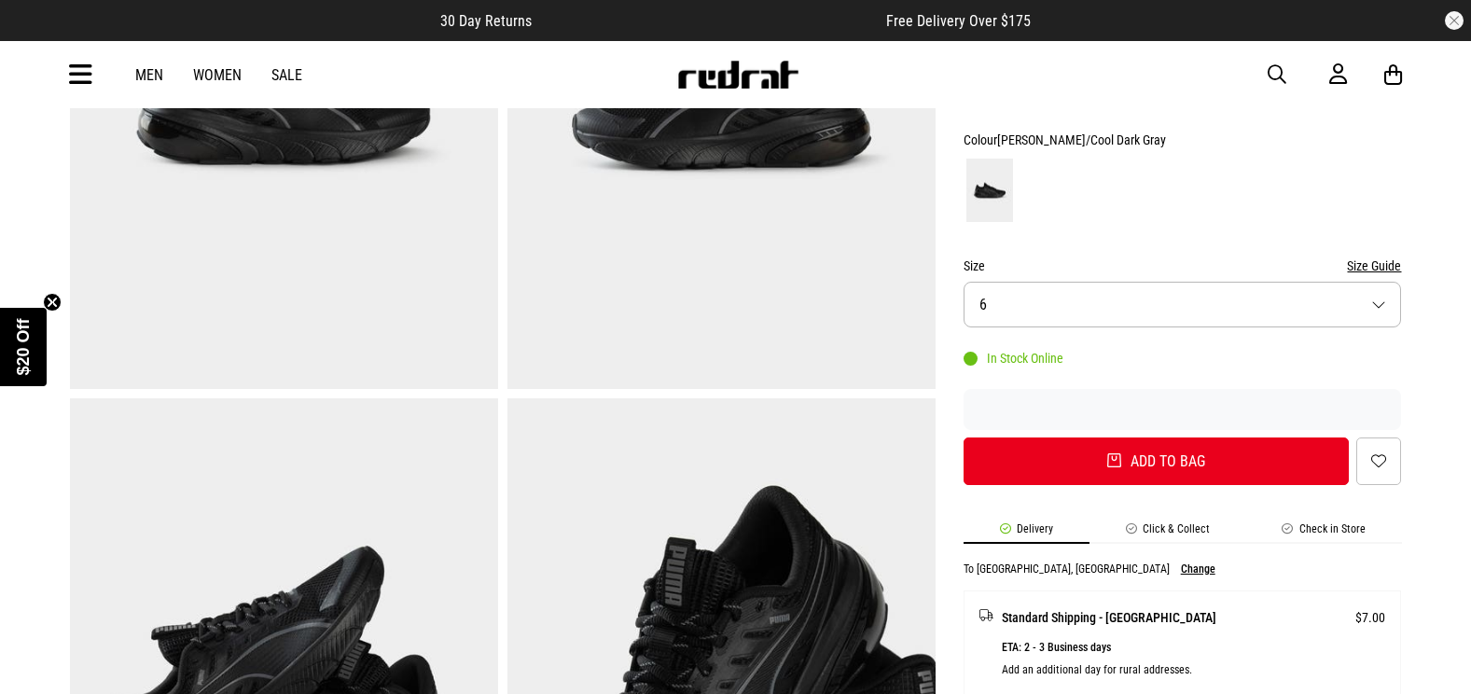
click at [1164, 291] on button "Size 6" at bounding box center [1183, 305] width 438 height 46
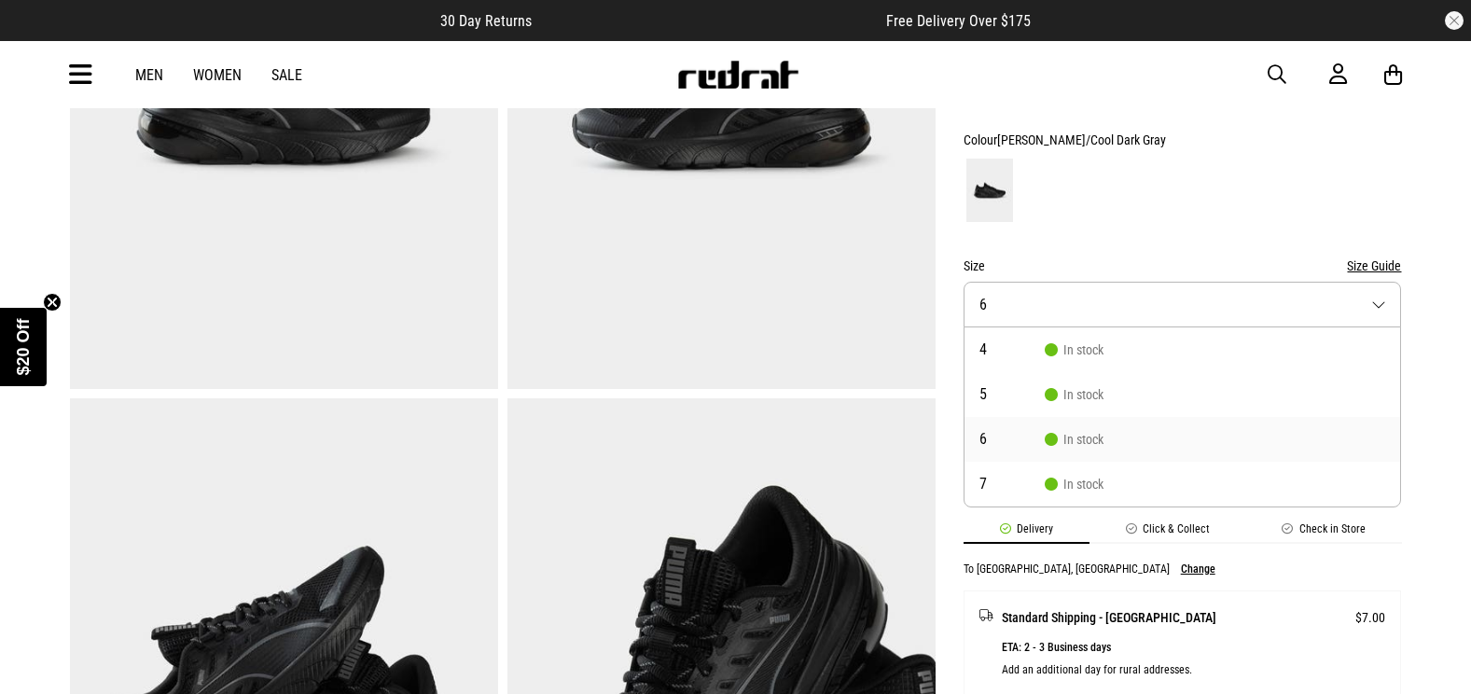
drag, startPoint x: 1164, startPoint y: 293, endPoint x: 1158, endPoint y: 303, distance: 12.2
click at [1164, 293] on button "Size 6" at bounding box center [1183, 305] width 438 height 46
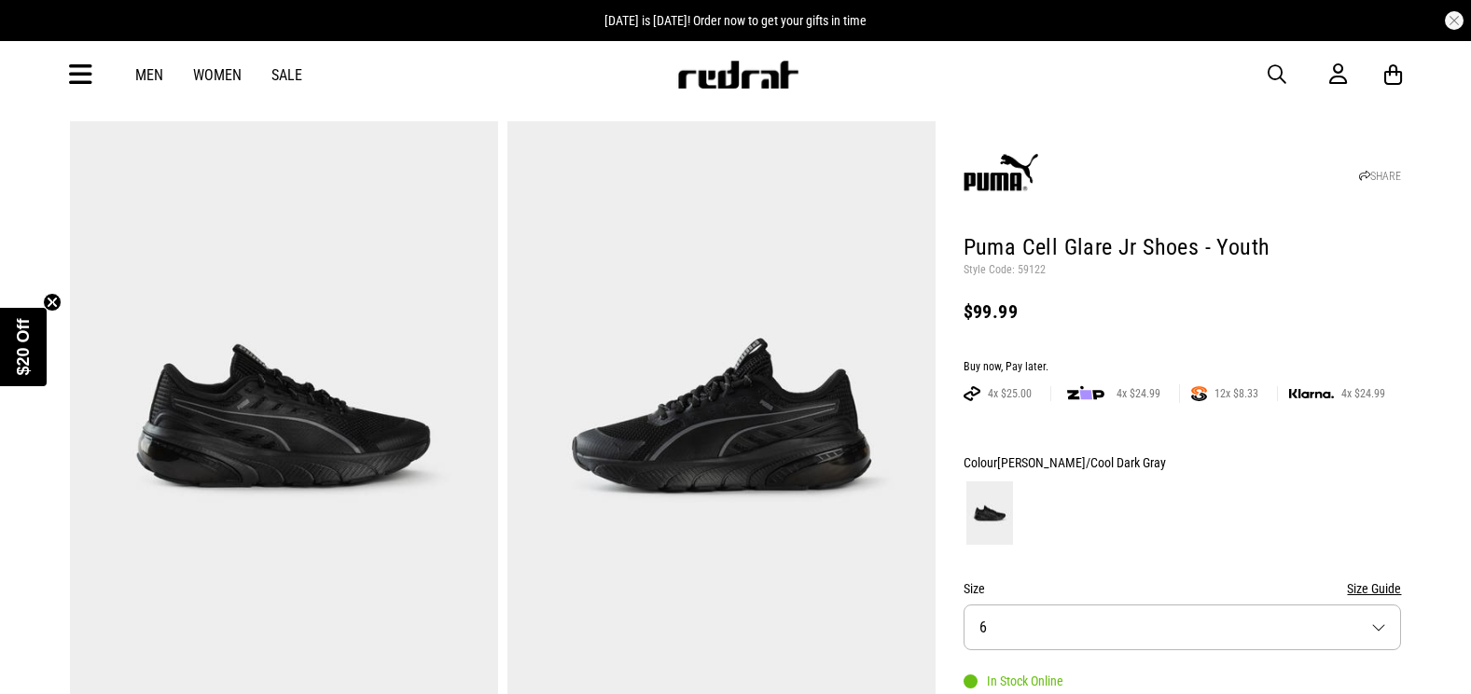
scroll to position [0, 0]
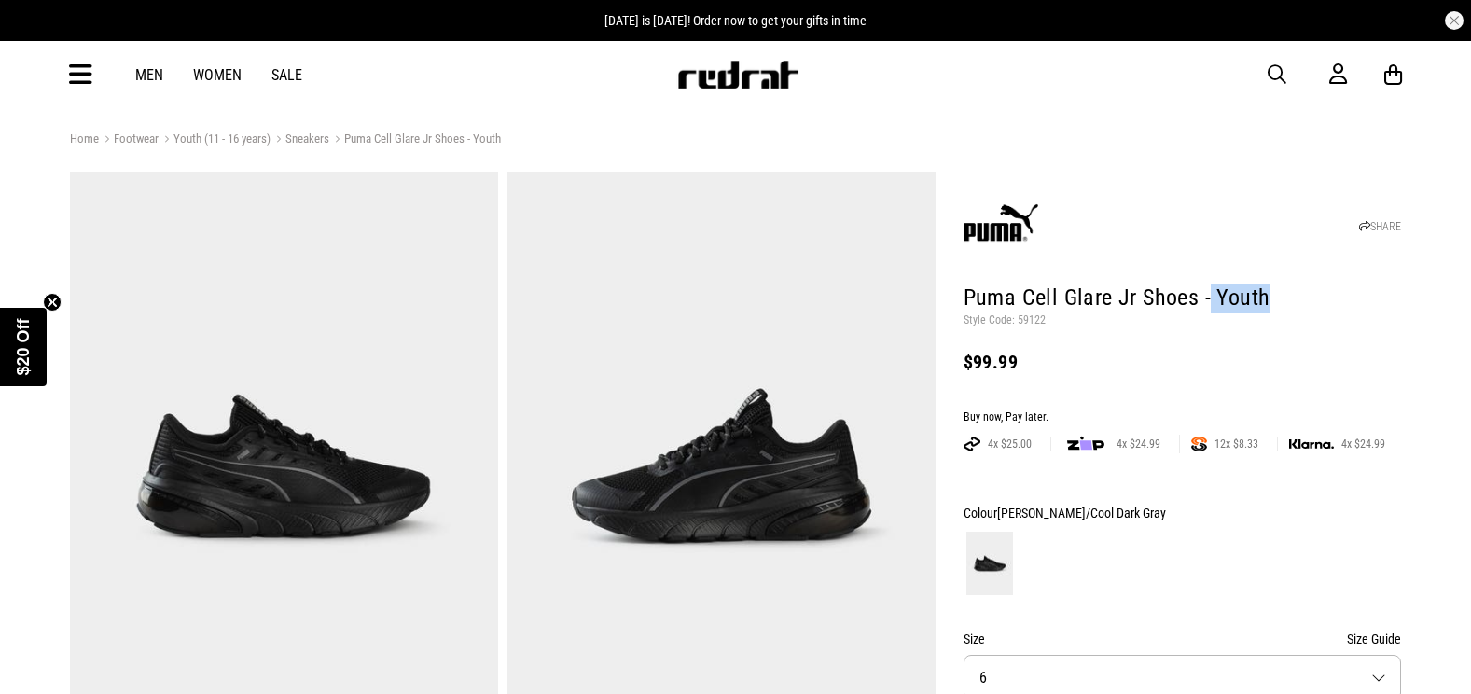
drag, startPoint x: 1208, startPoint y: 296, endPoint x: 1275, endPoint y: 298, distance: 67.2
click at [1275, 298] on h1 "Puma Cell Glare Jr Shoes - Youth" at bounding box center [1183, 299] width 438 height 30
